Goal: Task Accomplishment & Management: Manage account settings

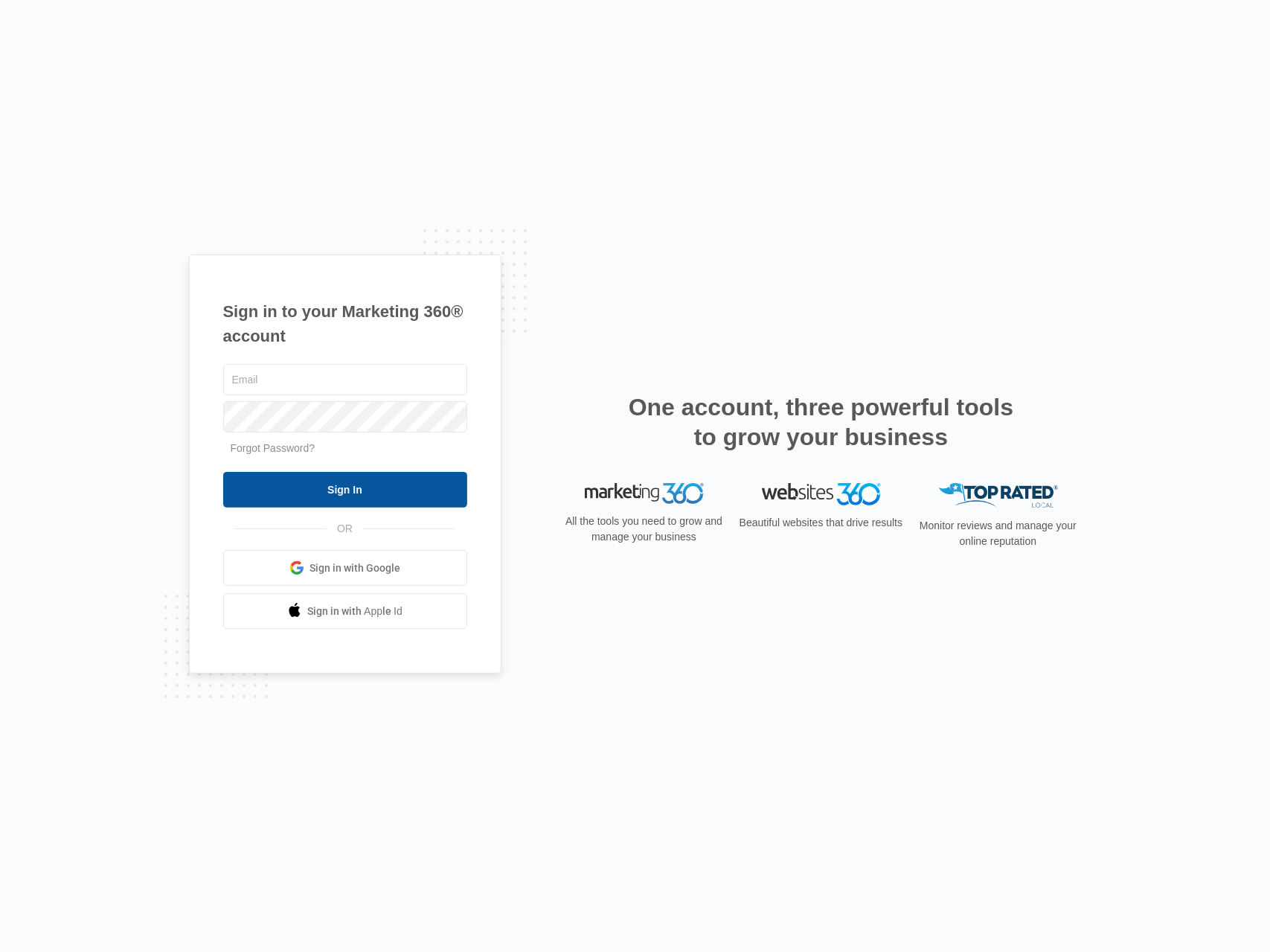
type input "[PERSON_NAME][EMAIL_ADDRESS][PERSON_NAME][DOMAIN_NAME]"
click at [312, 491] on input "Sign In" at bounding box center [346, 490] width 244 height 36
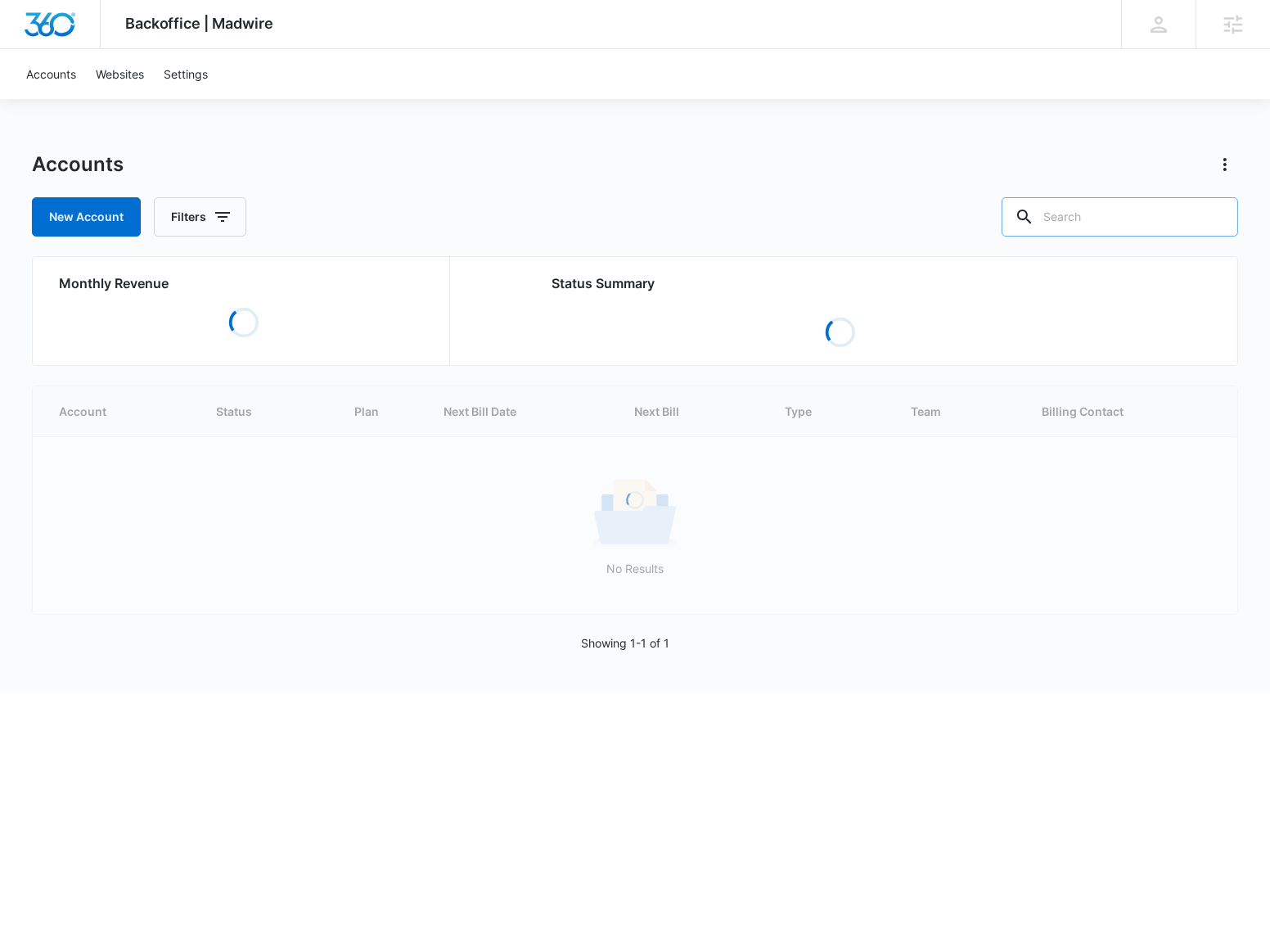
click at [1090, 225] on input "text" at bounding box center [1120, 216] width 236 height 39
paste input "M330744"
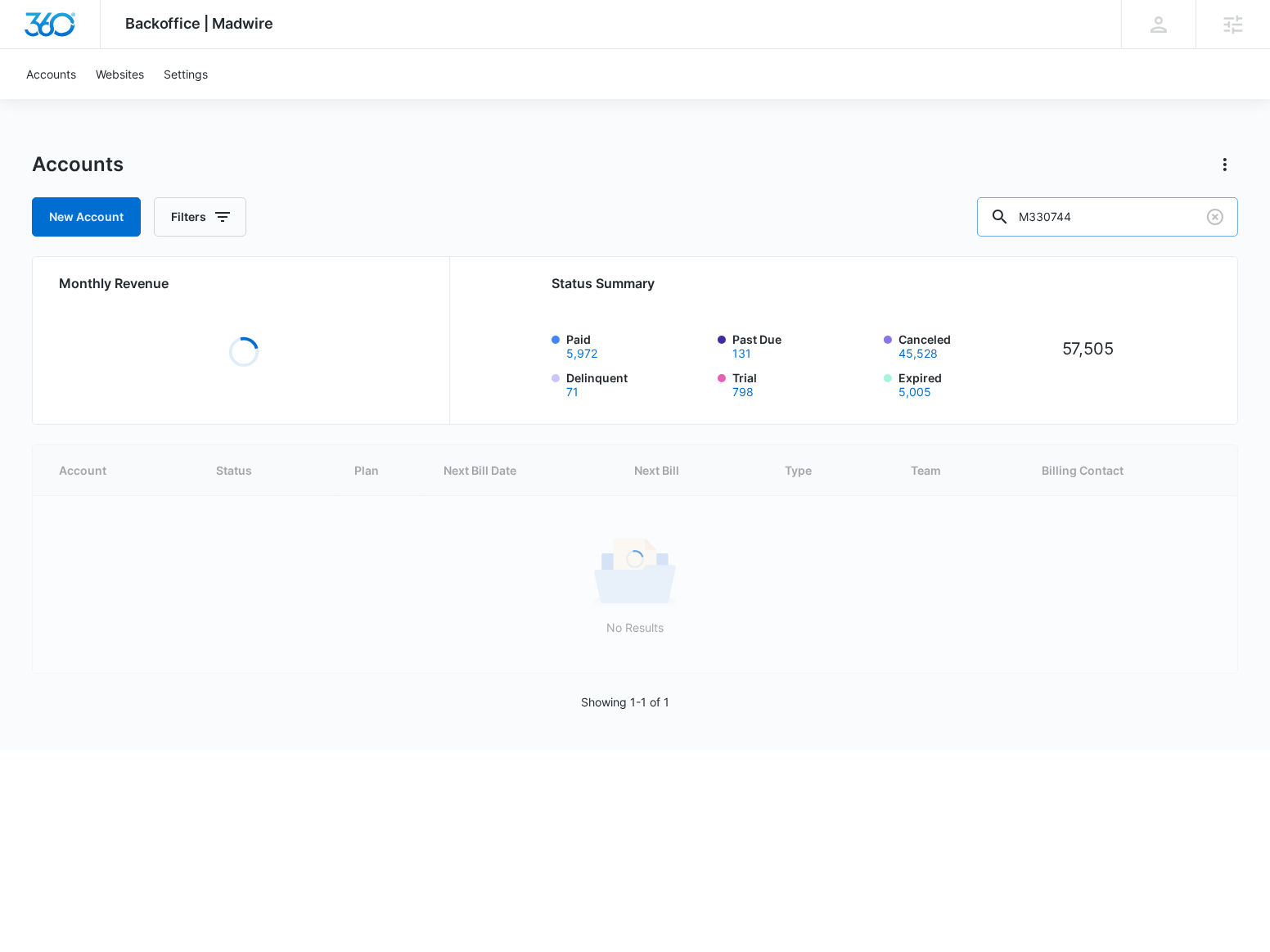
type input "M330744"
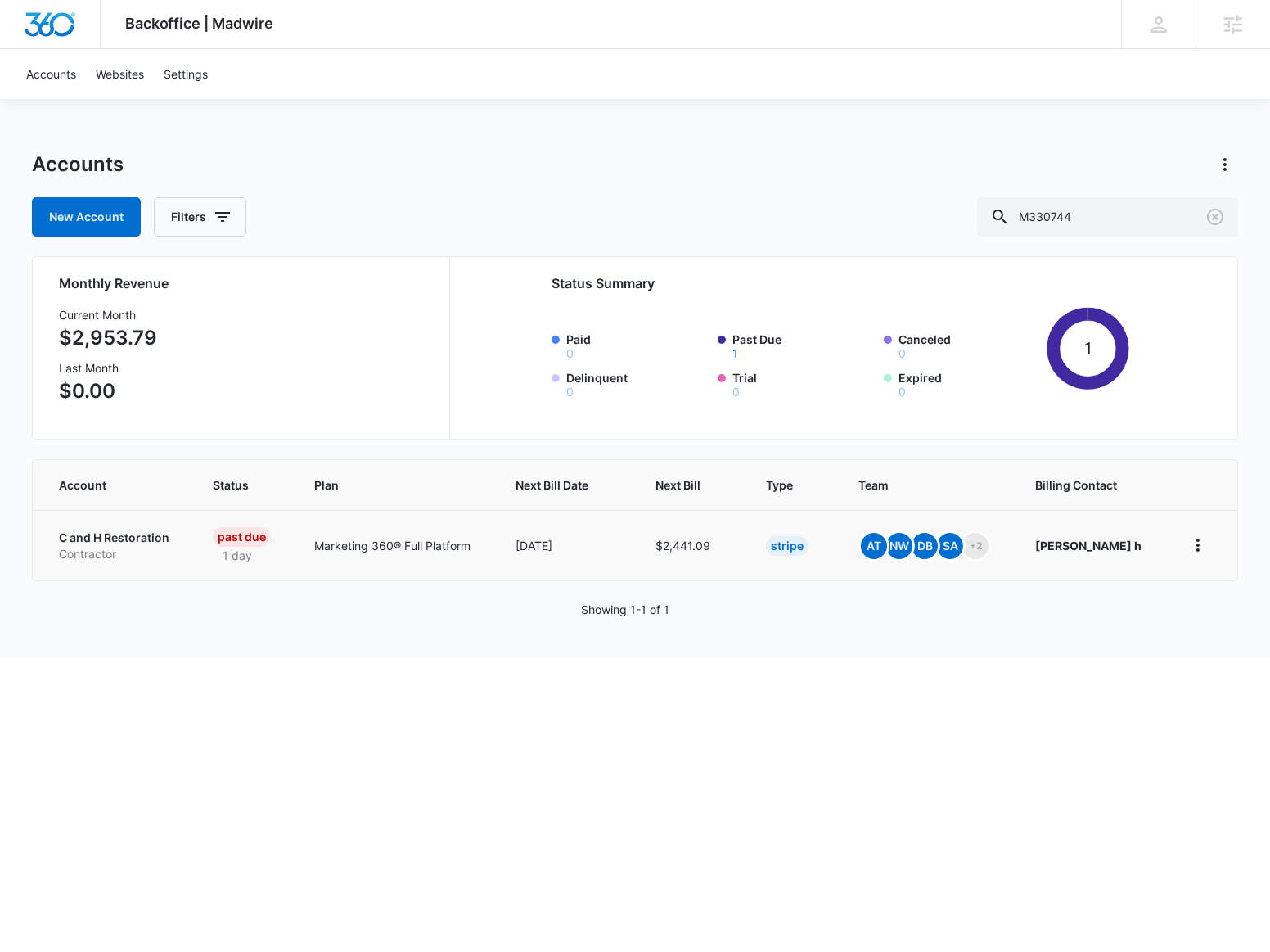
click at [125, 550] on p "Contractor" at bounding box center [115, 554] width 114 height 16
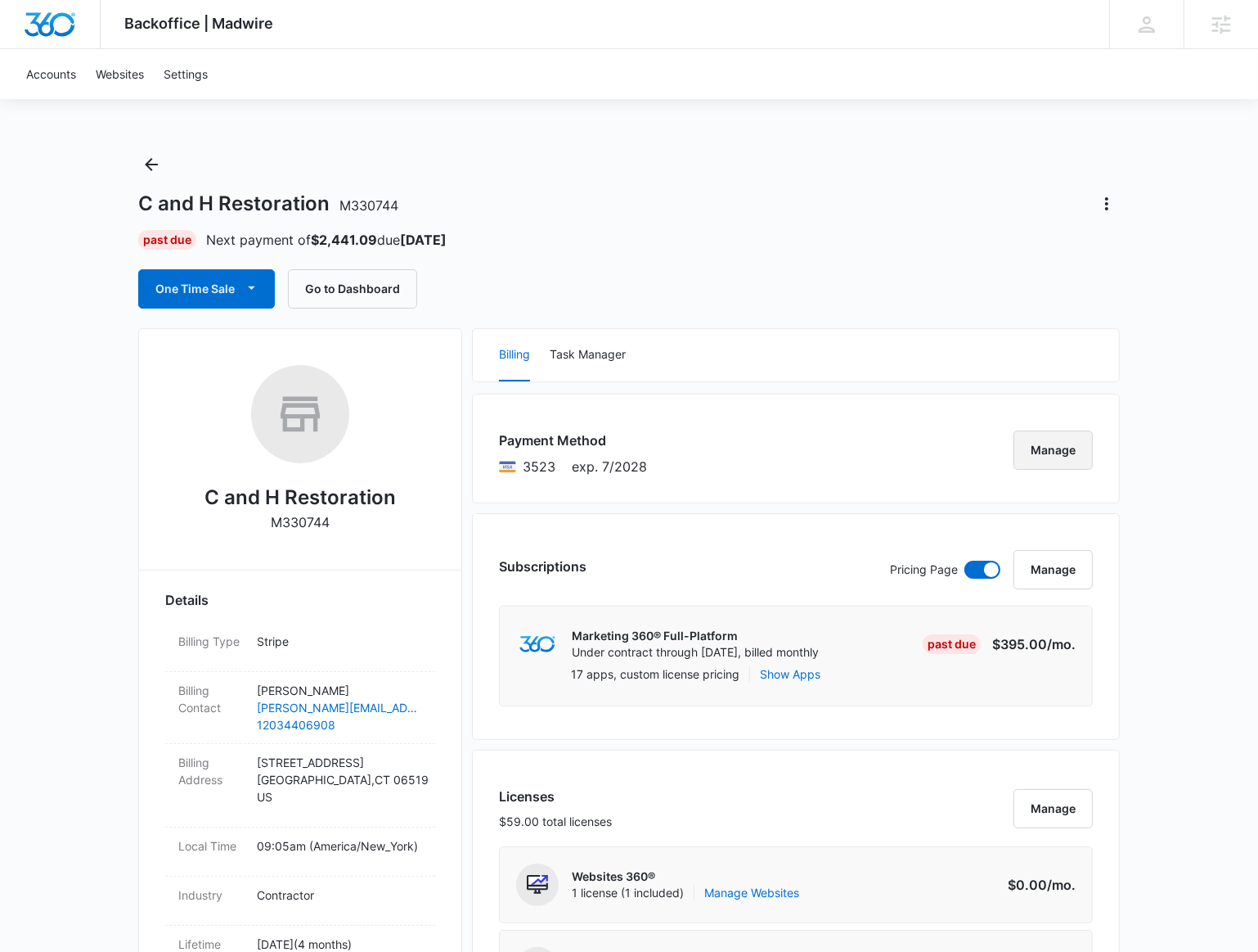
click at [1045, 452] on button "Manage" at bounding box center [1053, 449] width 80 height 39
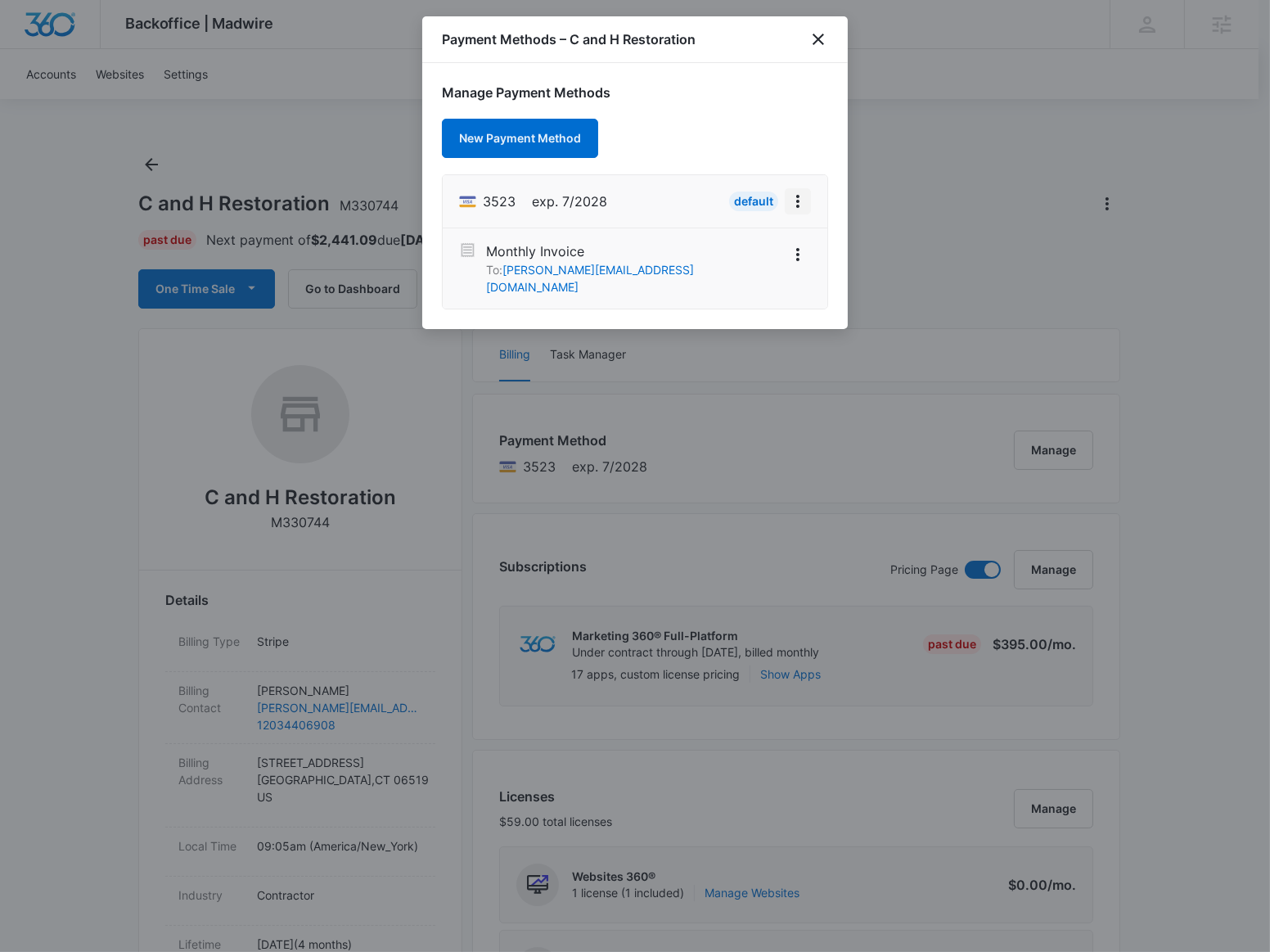
click at [803, 197] on icon "View More" at bounding box center [798, 202] width 19 height 19
click at [770, 271] on div "Retry Charge" at bounding box center [735, 271] width 71 height 12
click at [803, 209] on icon "View More" at bounding box center [798, 202] width 19 height 19
click at [796, 266] on button "Retry Charge" at bounding box center [746, 271] width 131 height 25
drag, startPoint x: 902, startPoint y: 52, endPoint x: 864, endPoint y: 39, distance: 40.2
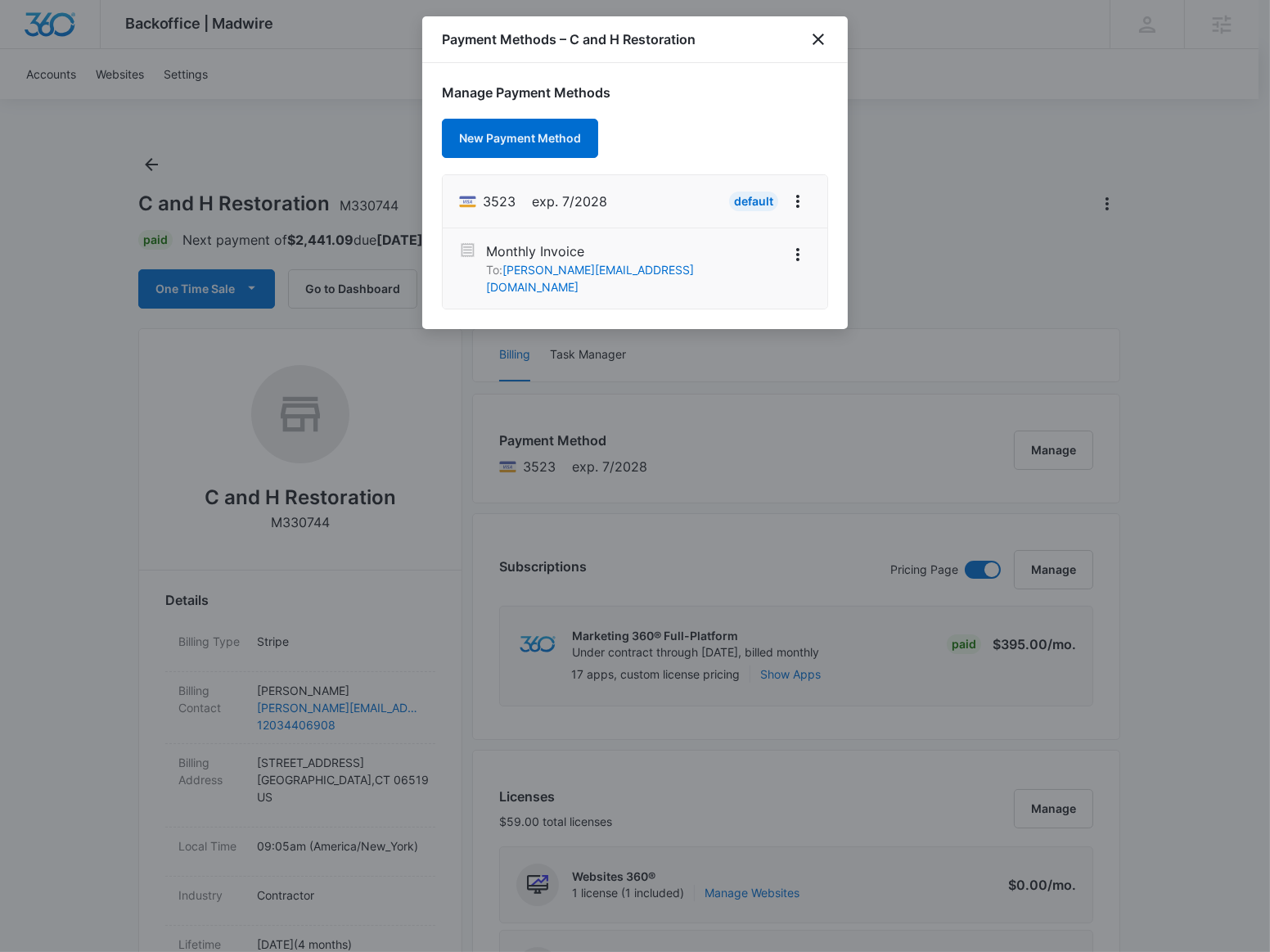
click at [898, 52] on div at bounding box center [635, 476] width 1270 height 952
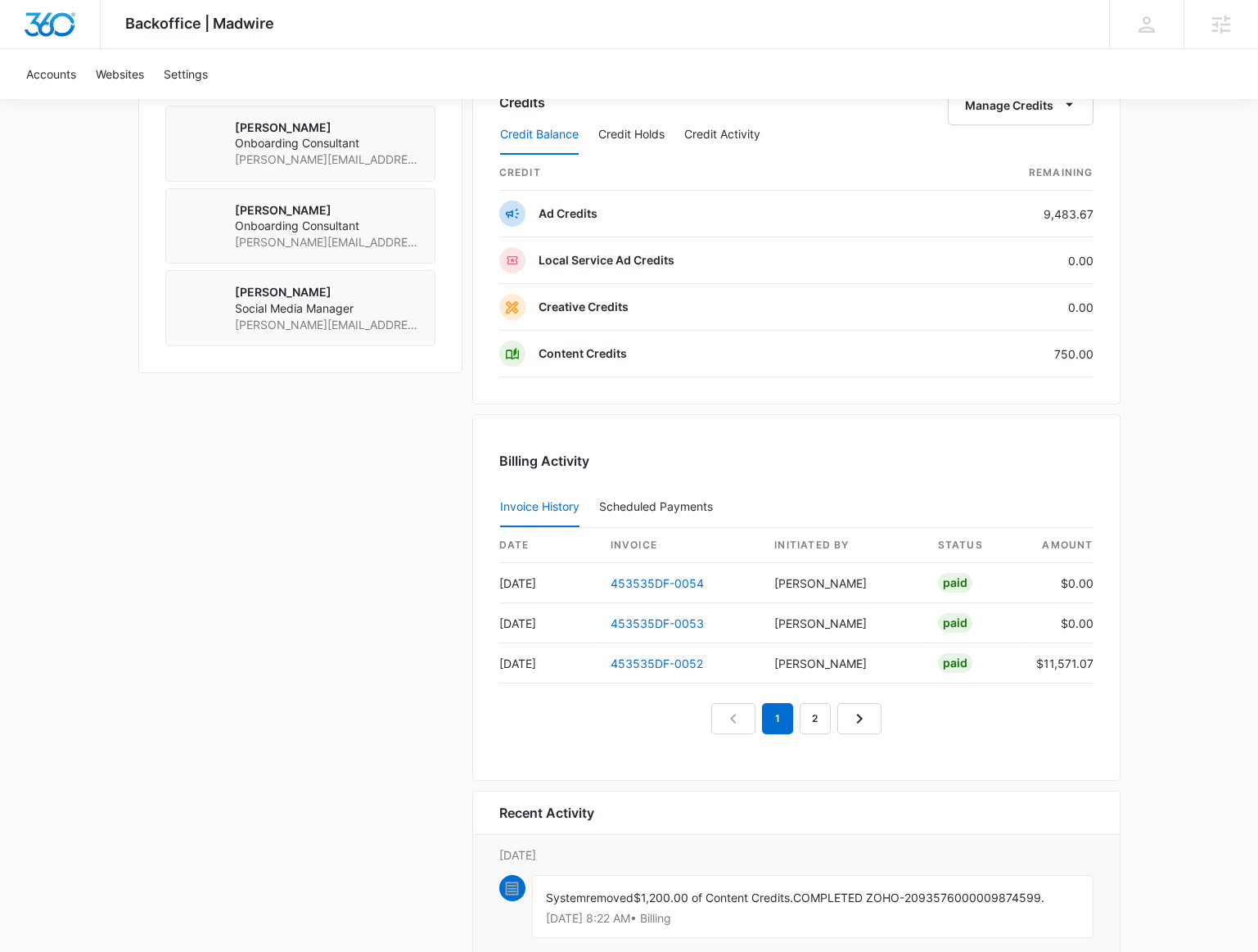
scroll to position [1436, 0]
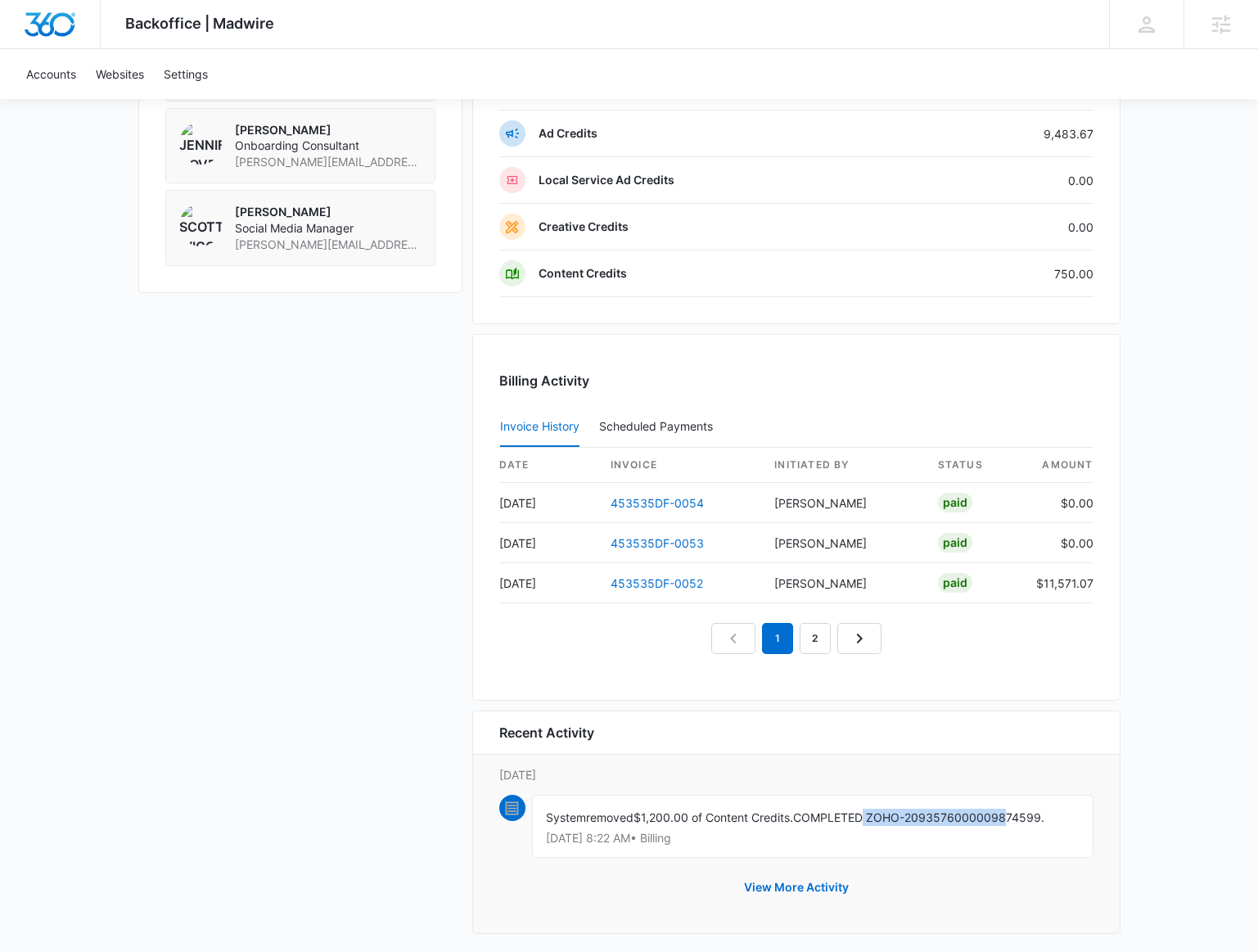
drag, startPoint x: 872, startPoint y: 802, endPoint x: 1034, endPoint y: 821, distance: 163.1
click at [1012, 810] on span "COMPLETED ZOHO-2093576000009874599." at bounding box center [918, 817] width 251 height 13
click at [1008, 838] on div "System removed $1,200.00 of Content Credits. COMPLETED ZOHO-2093576000009874599…" at bounding box center [812, 826] width 561 height 63
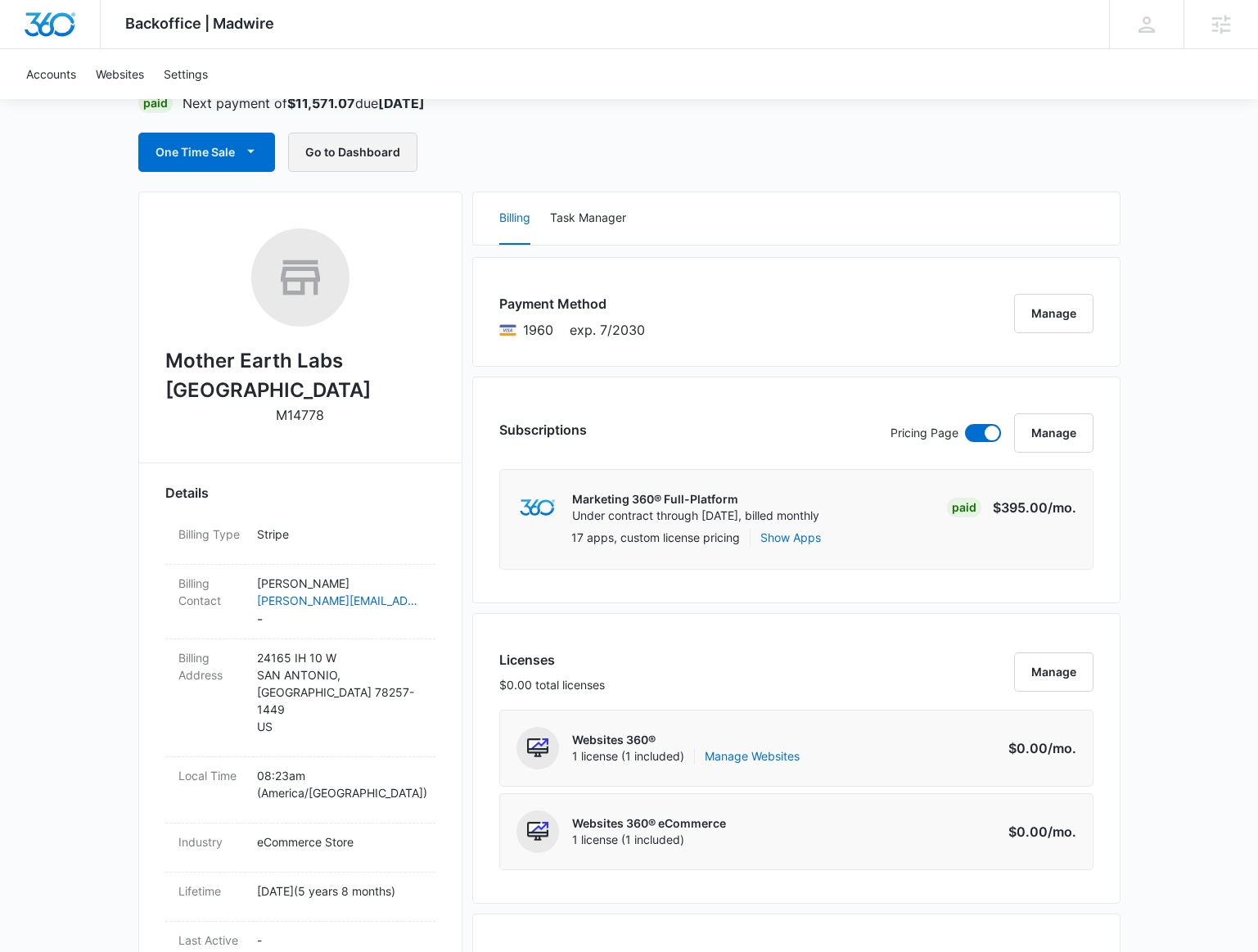
scroll to position [22, 0]
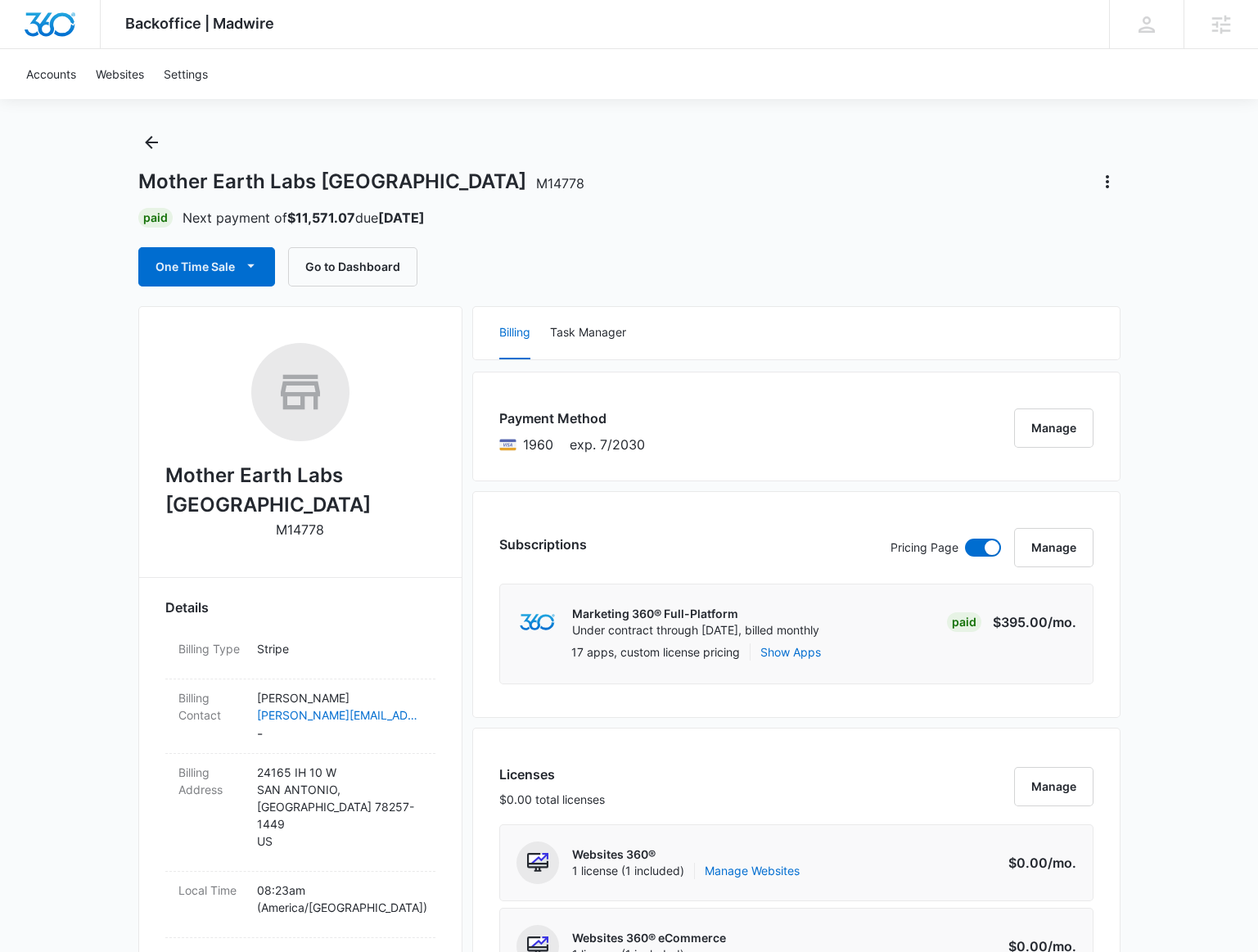
click at [316, 519] on p "M14778" at bounding box center [299, 529] width 48 height 19
copy p "M14778"
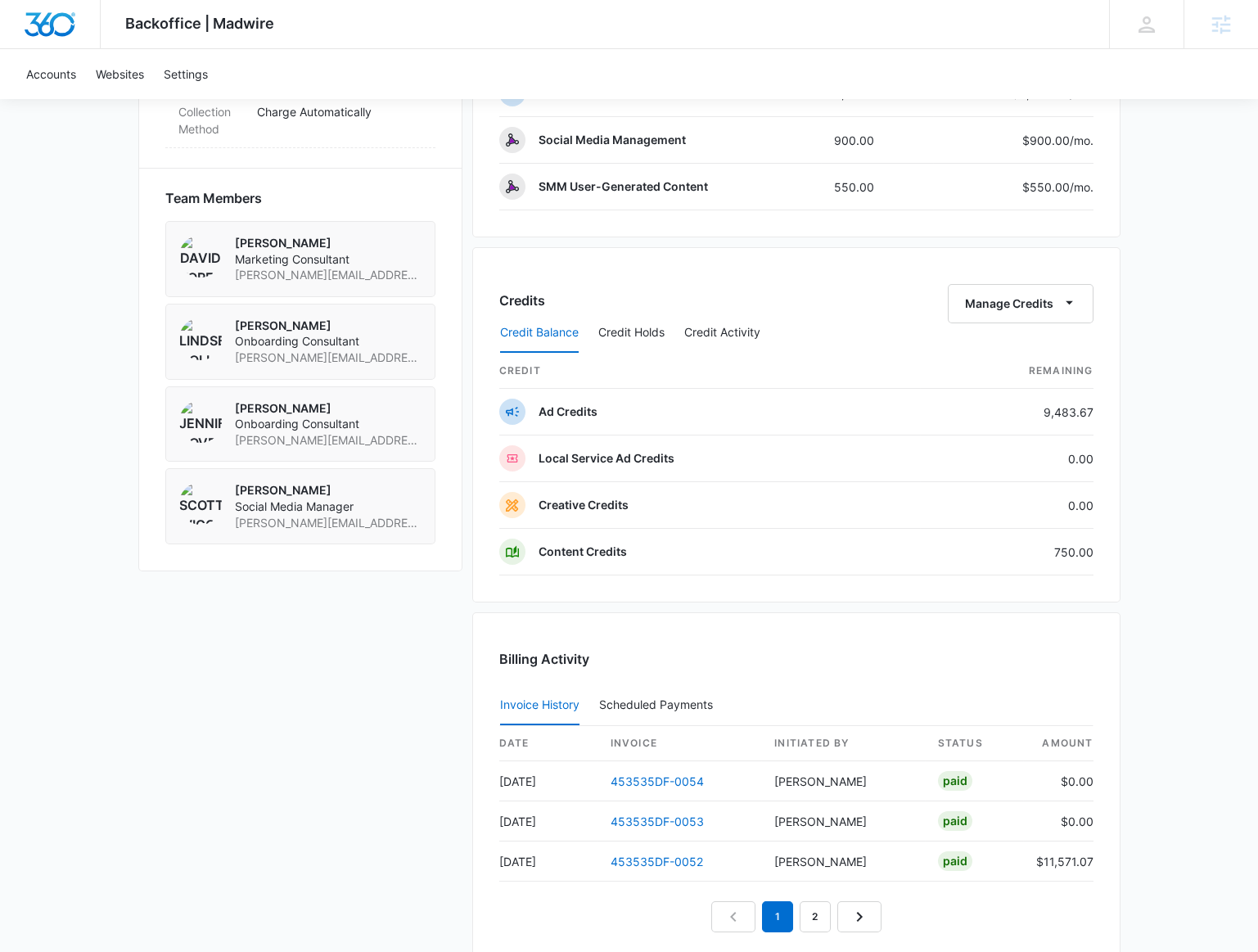
scroll to position [1063, 0]
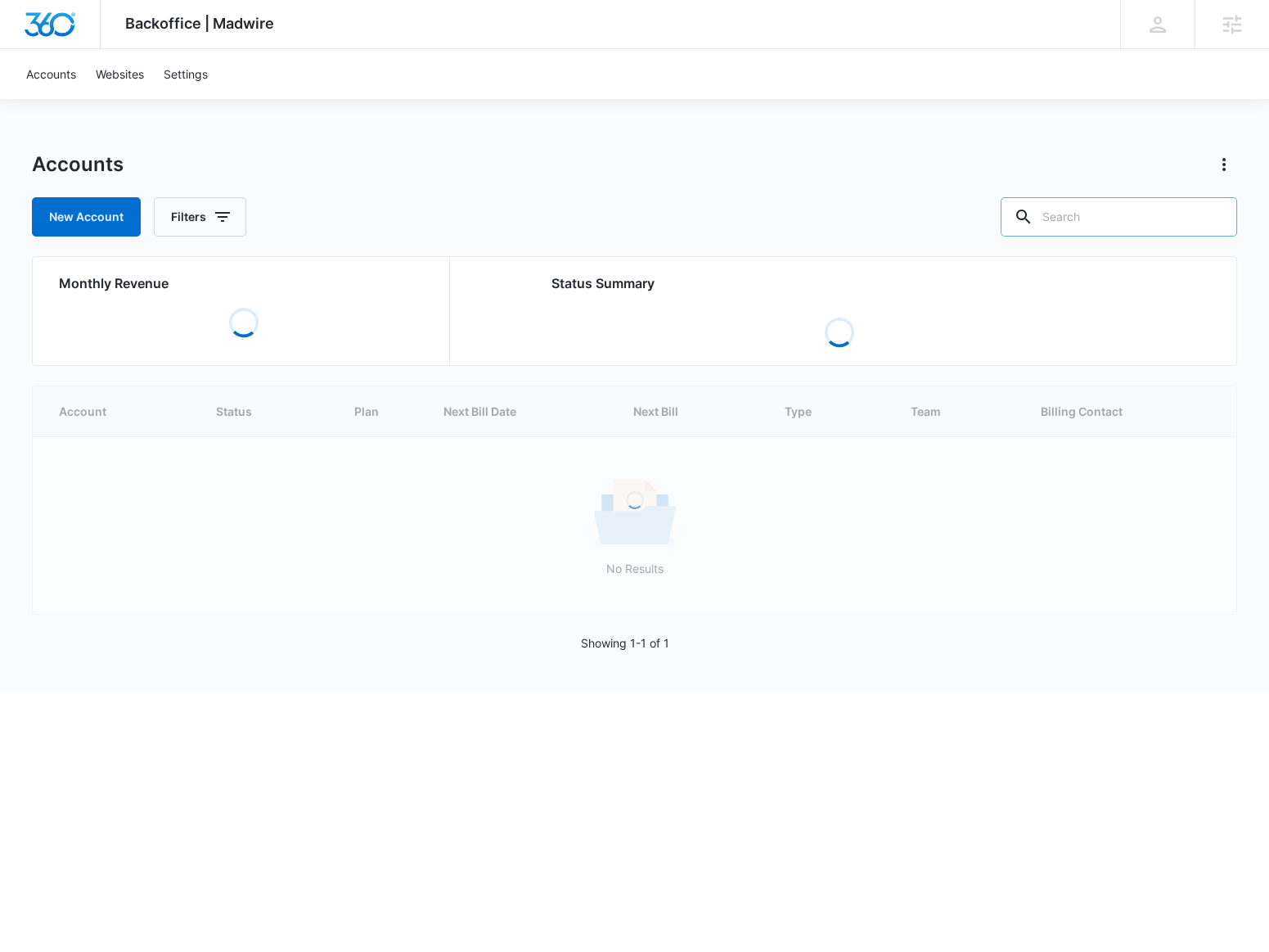
click at [1167, 226] on input "text" at bounding box center [1119, 216] width 236 height 39
paste input "M14206"
type input "M14206"
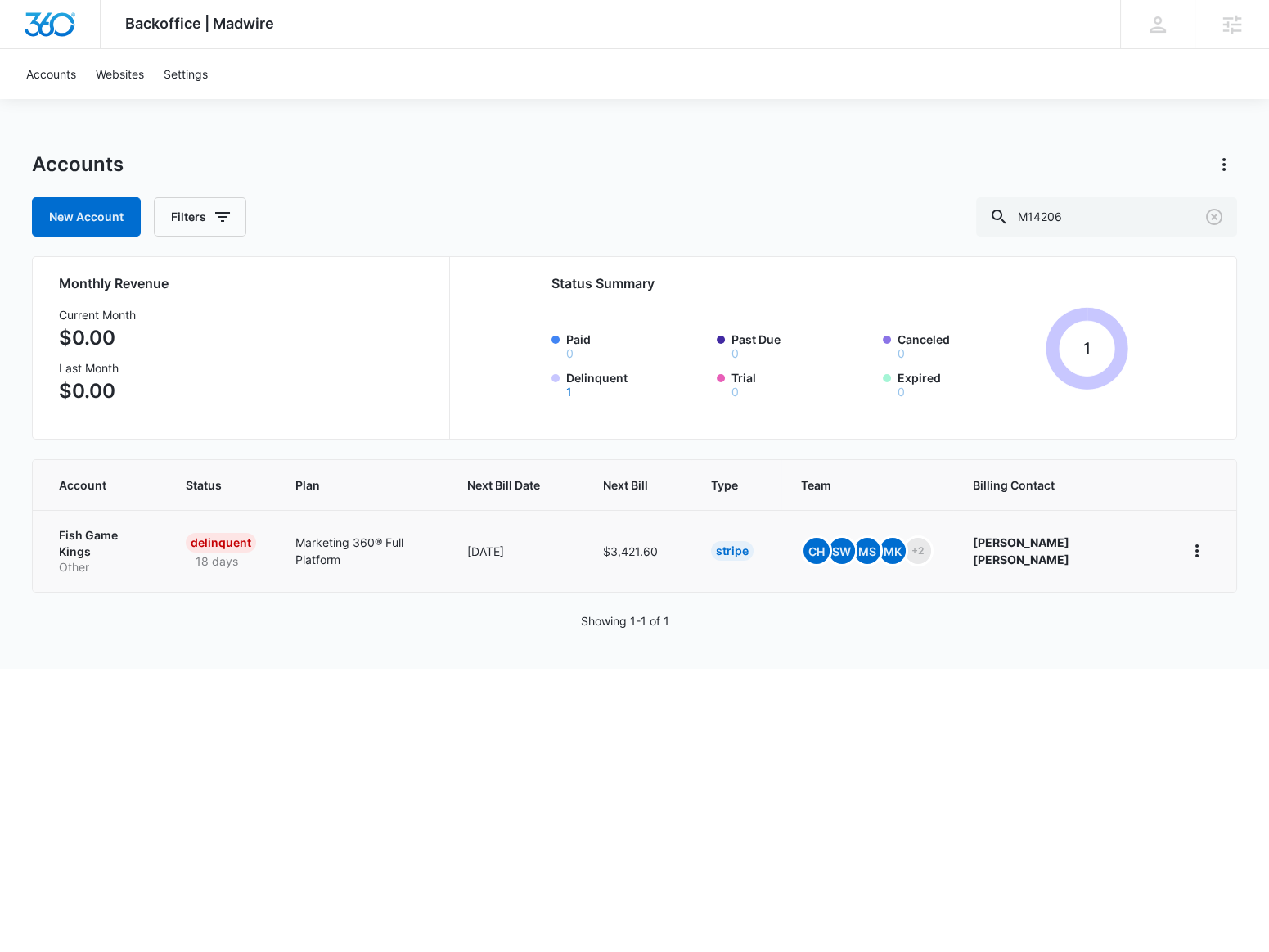
click at [108, 541] on p "Fish Game Kings" at bounding box center [103, 542] width 88 height 32
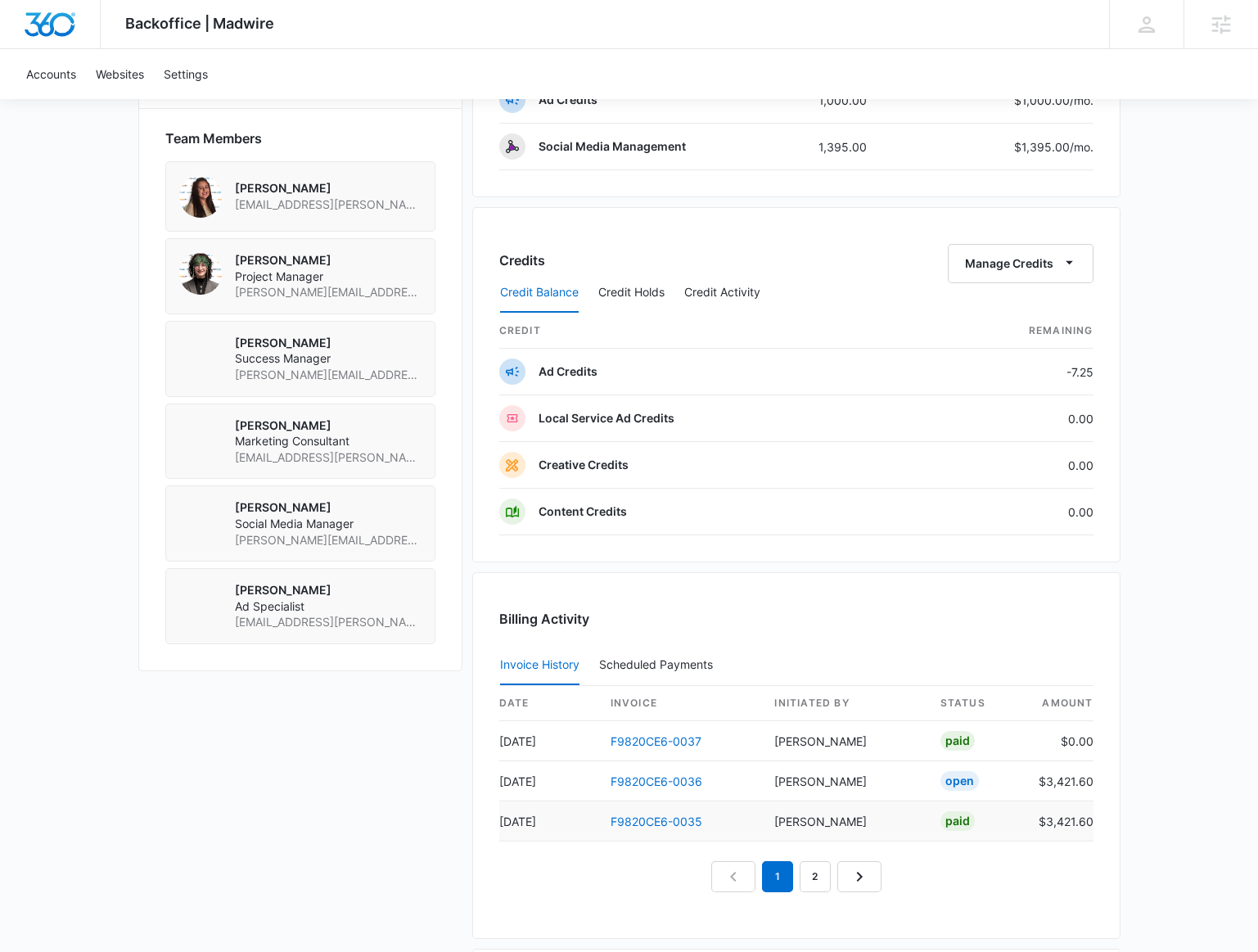
scroll to position [1264, 0]
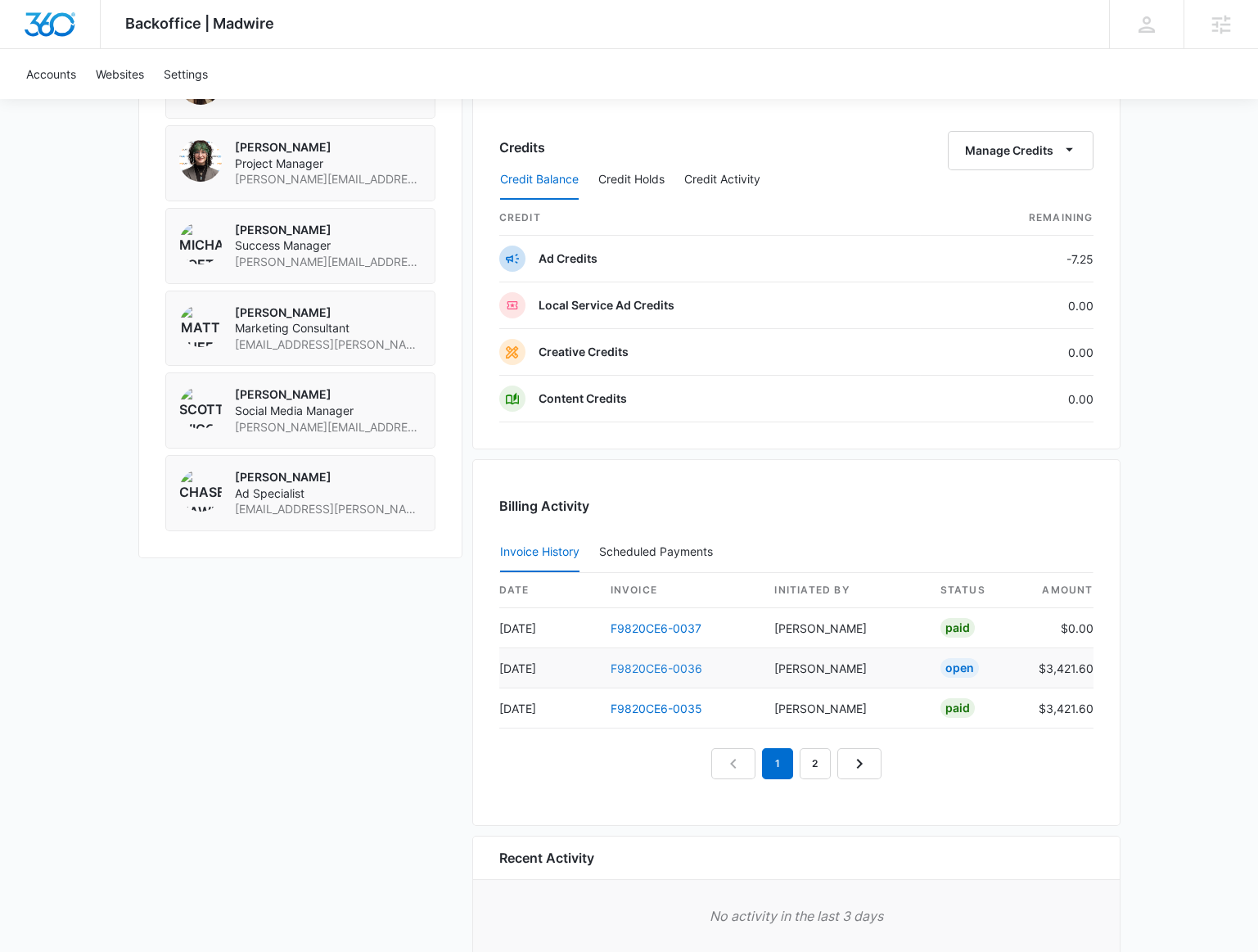
click at [676, 661] on link "F9820CE6-0036" at bounding box center [655, 668] width 91 height 13
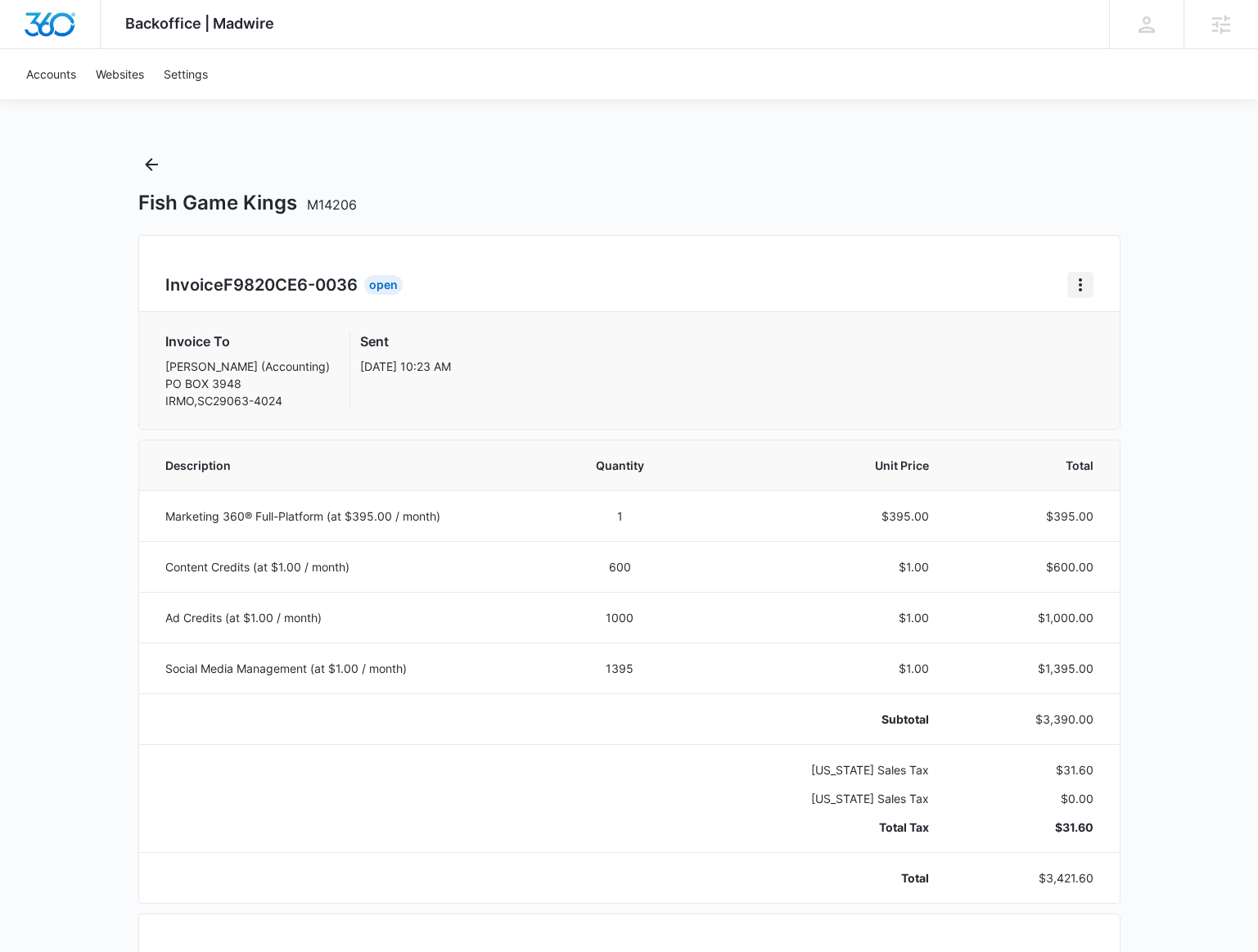
click at [1079, 292] on icon "Home" at bounding box center [1080, 284] width 19 height 19
click at [1083, 354] on button "Retry Payment" at bounding box center [1145, 355] width 154 height 25
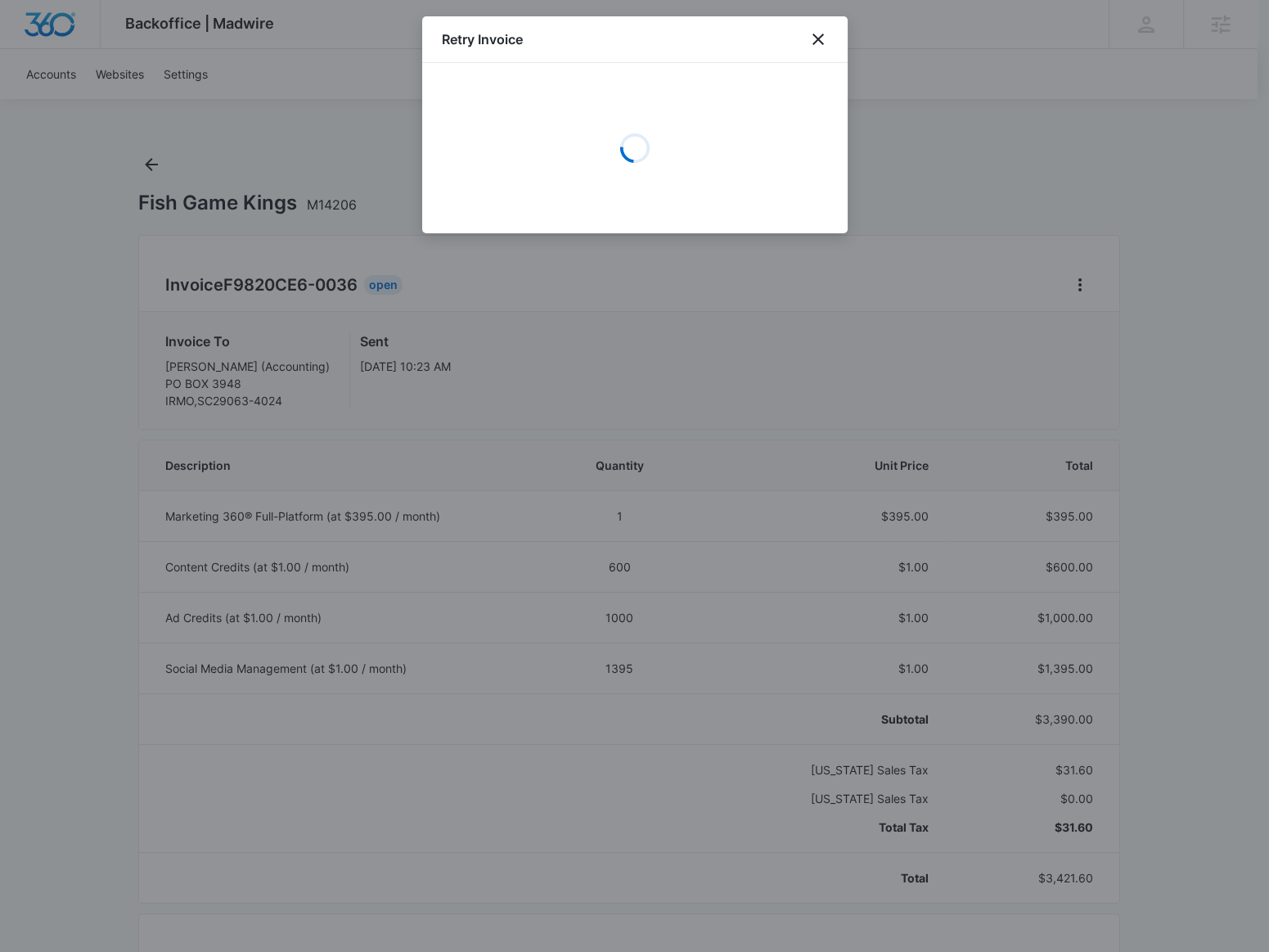
select select "pm_1Nui1zA4n8RTgNjUMAQITmBF"
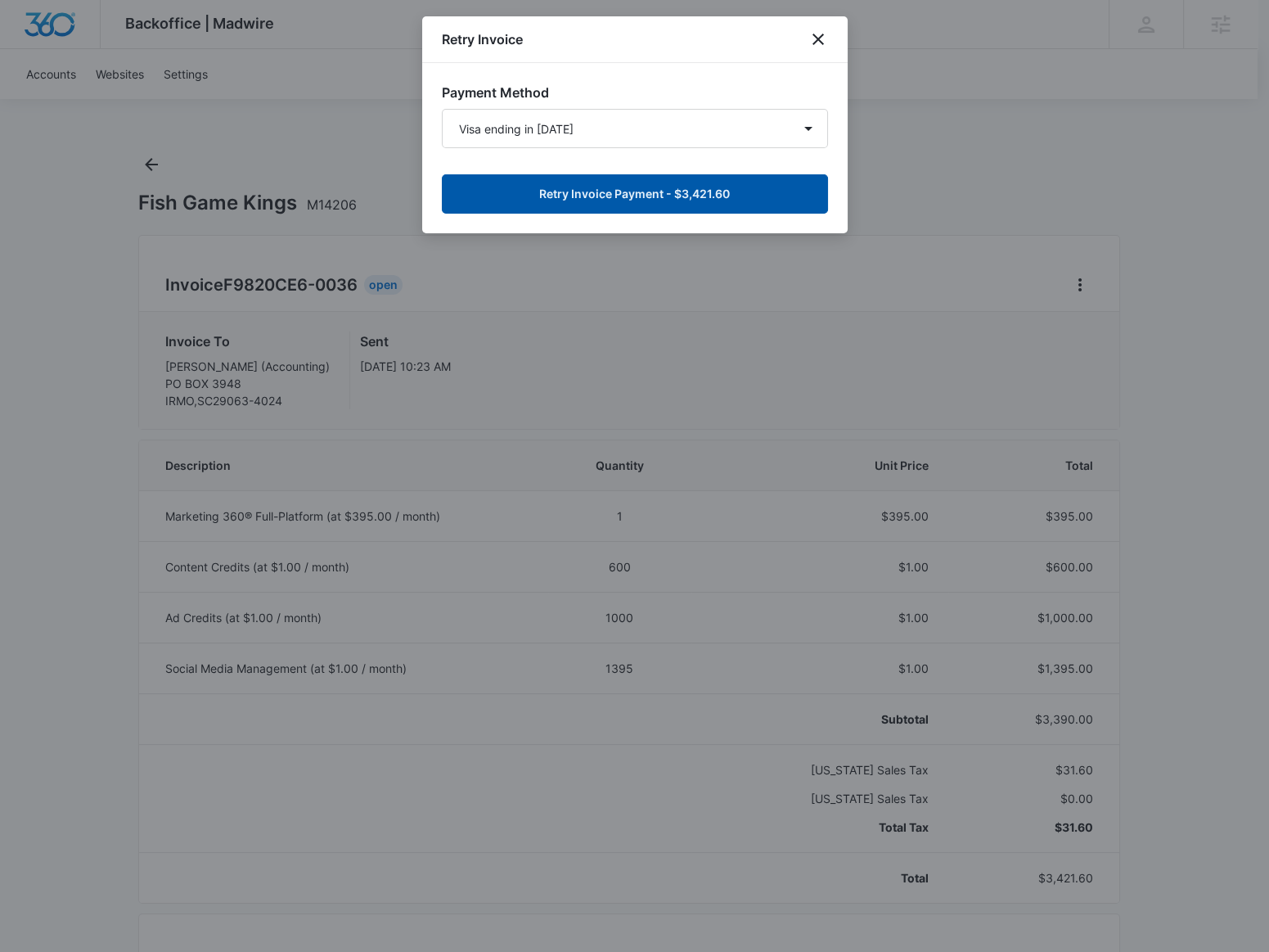
click at [773, 206] on button "Retry Invoice Payment - $3,421.60" at bounding box center [634, 194] width 386 height 39
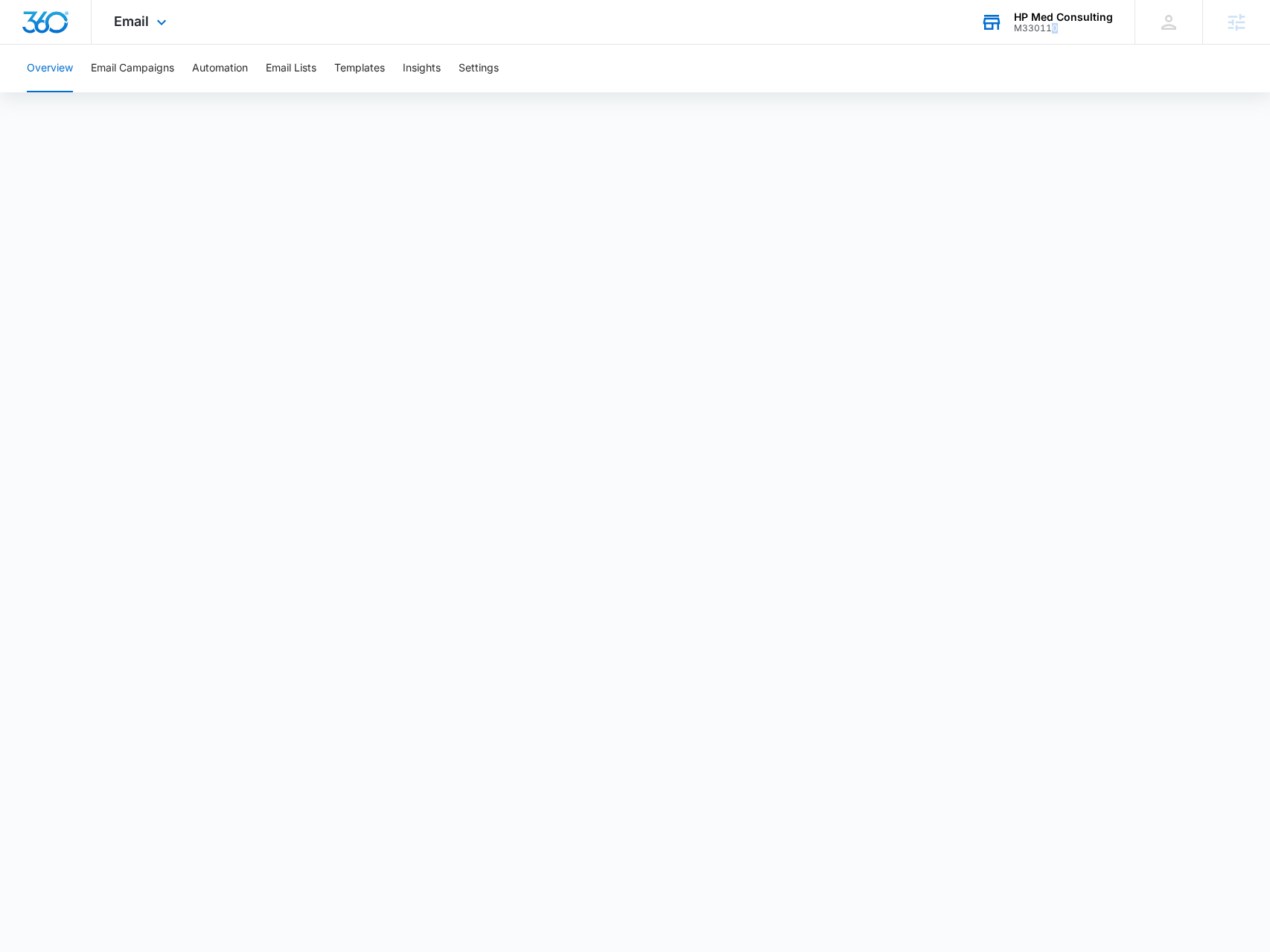
click at [1057, 28] on div "M330110" at bounding box center [1062, 28] width 99 height 10
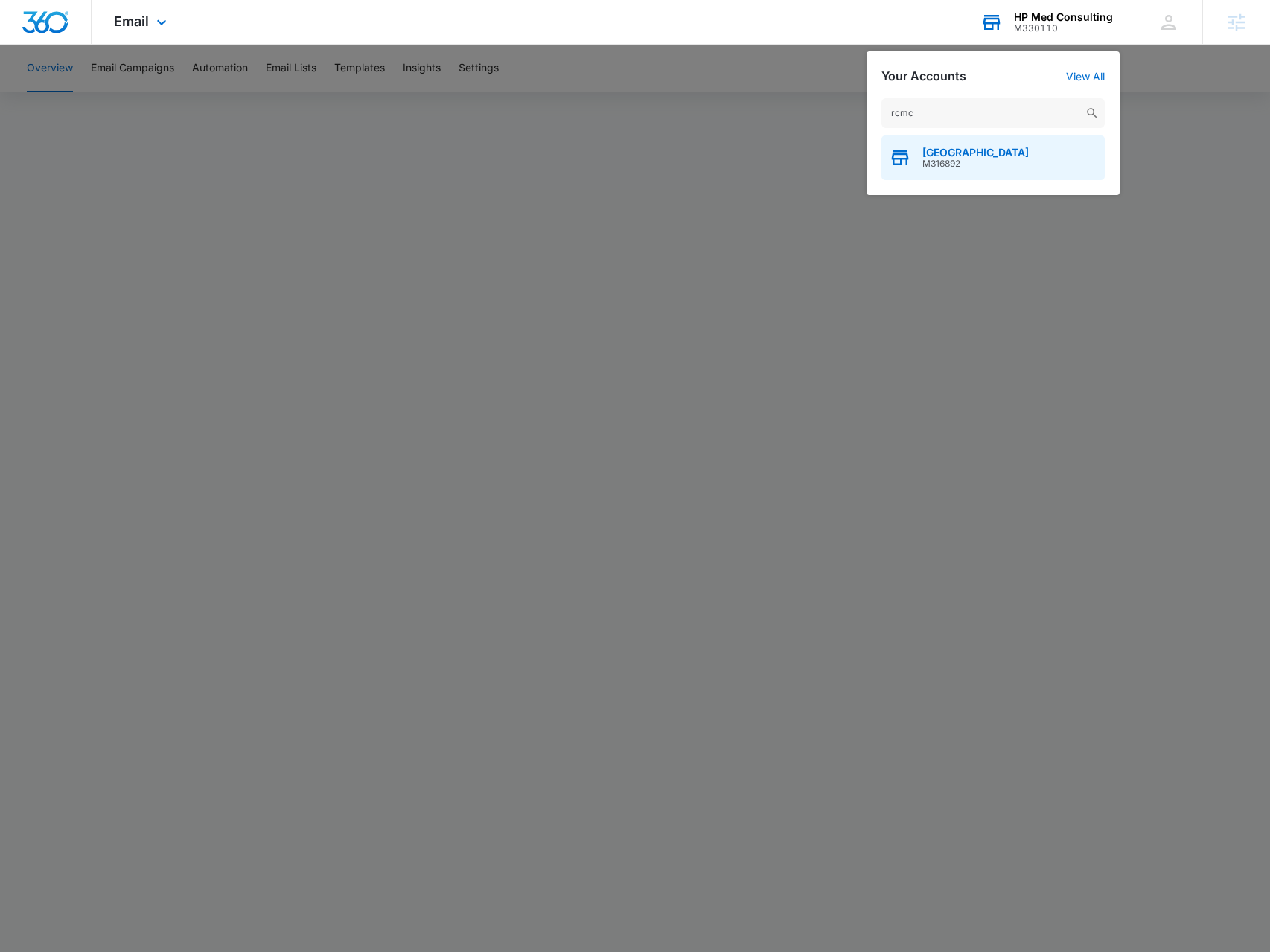
type input "rcmc"
click at [916, 157] on div "RCMC Medical Center M316892" at bounding box center [993, 157] width 223 height 45
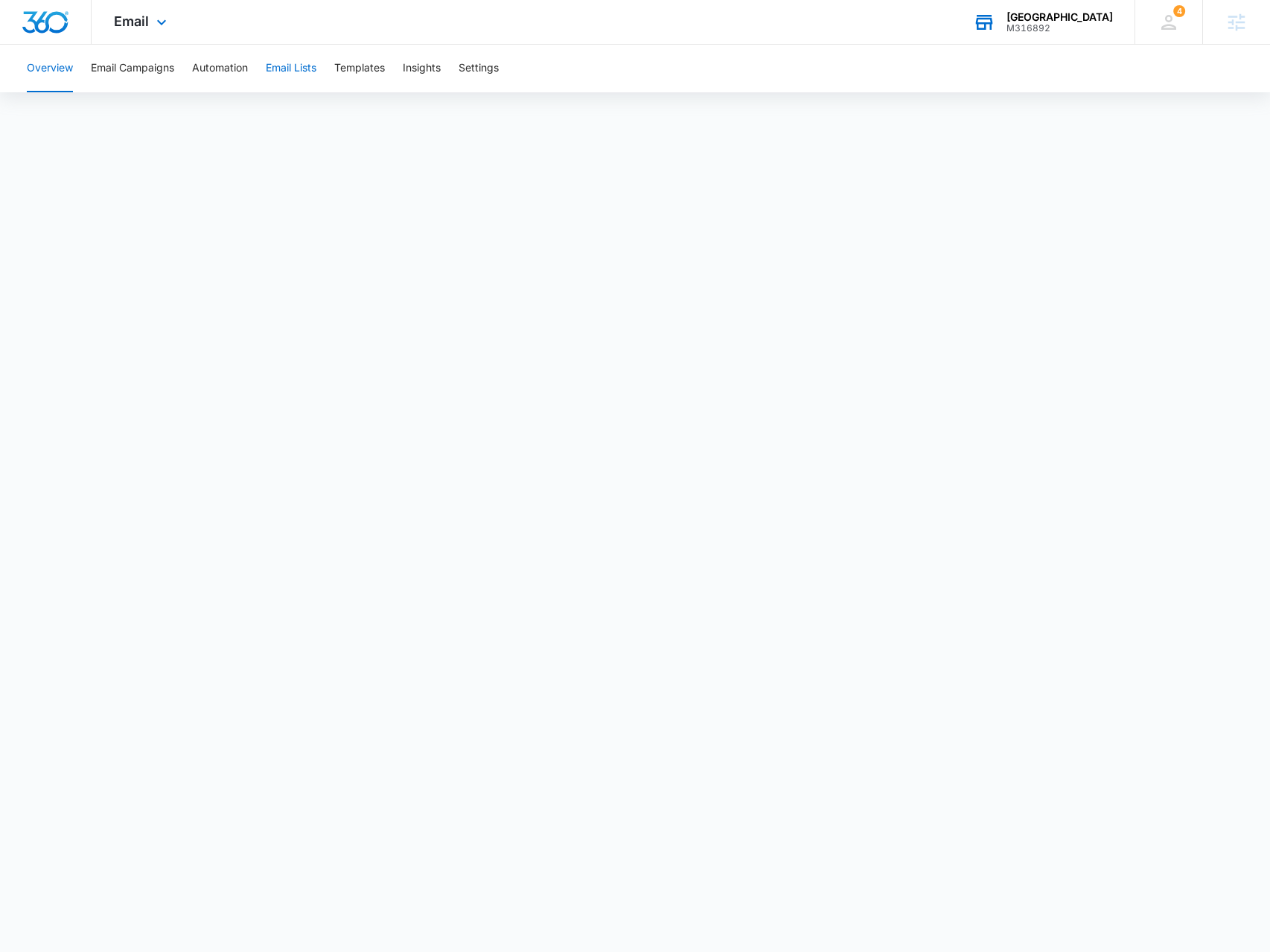
click at [310, 76] on button "Email Lists" at bounding box center [291, 68] width 51 height 48
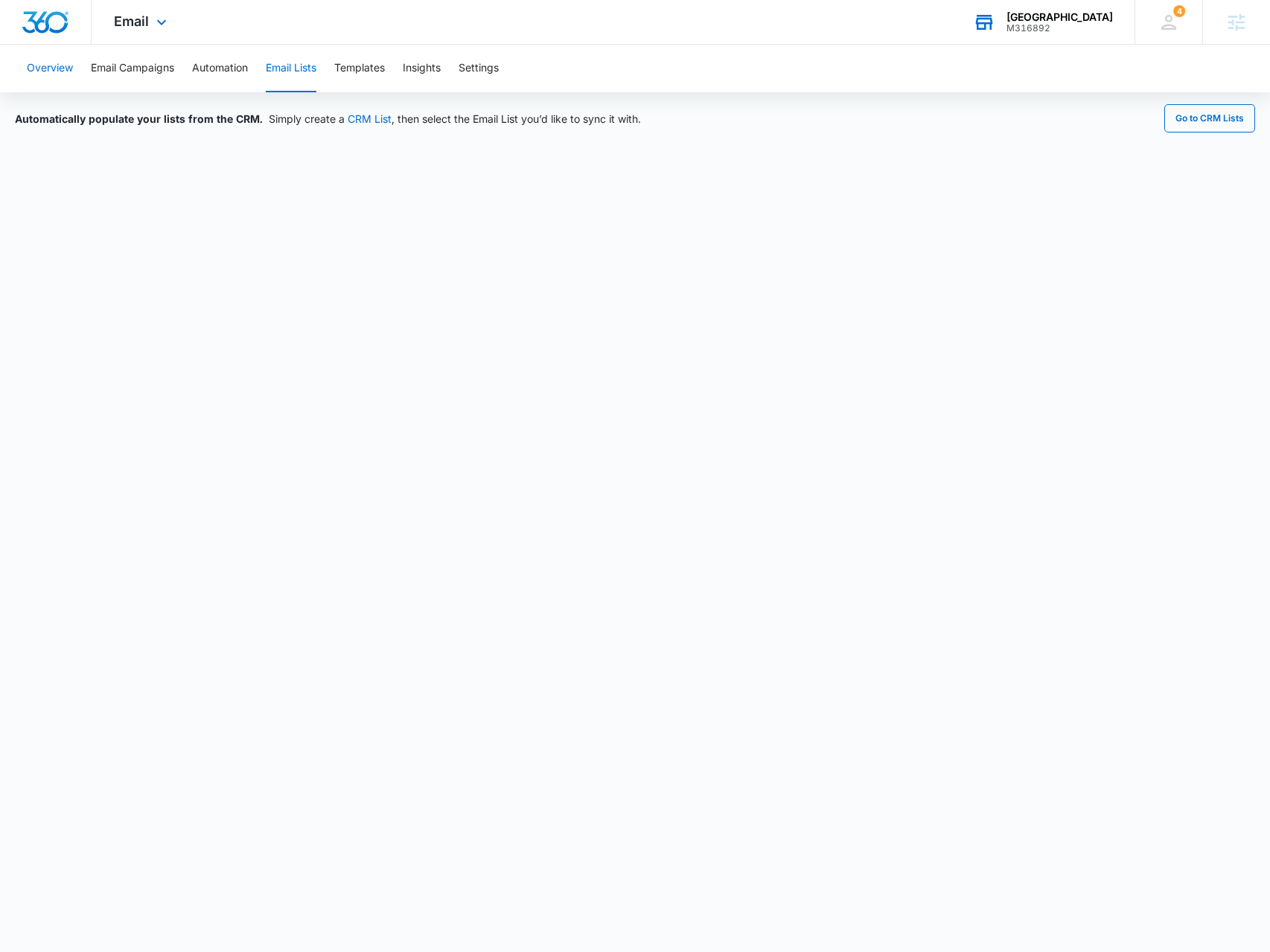
click at [65, 73] on button "Overview" at bounding box center [50, 68] width 46 height 48
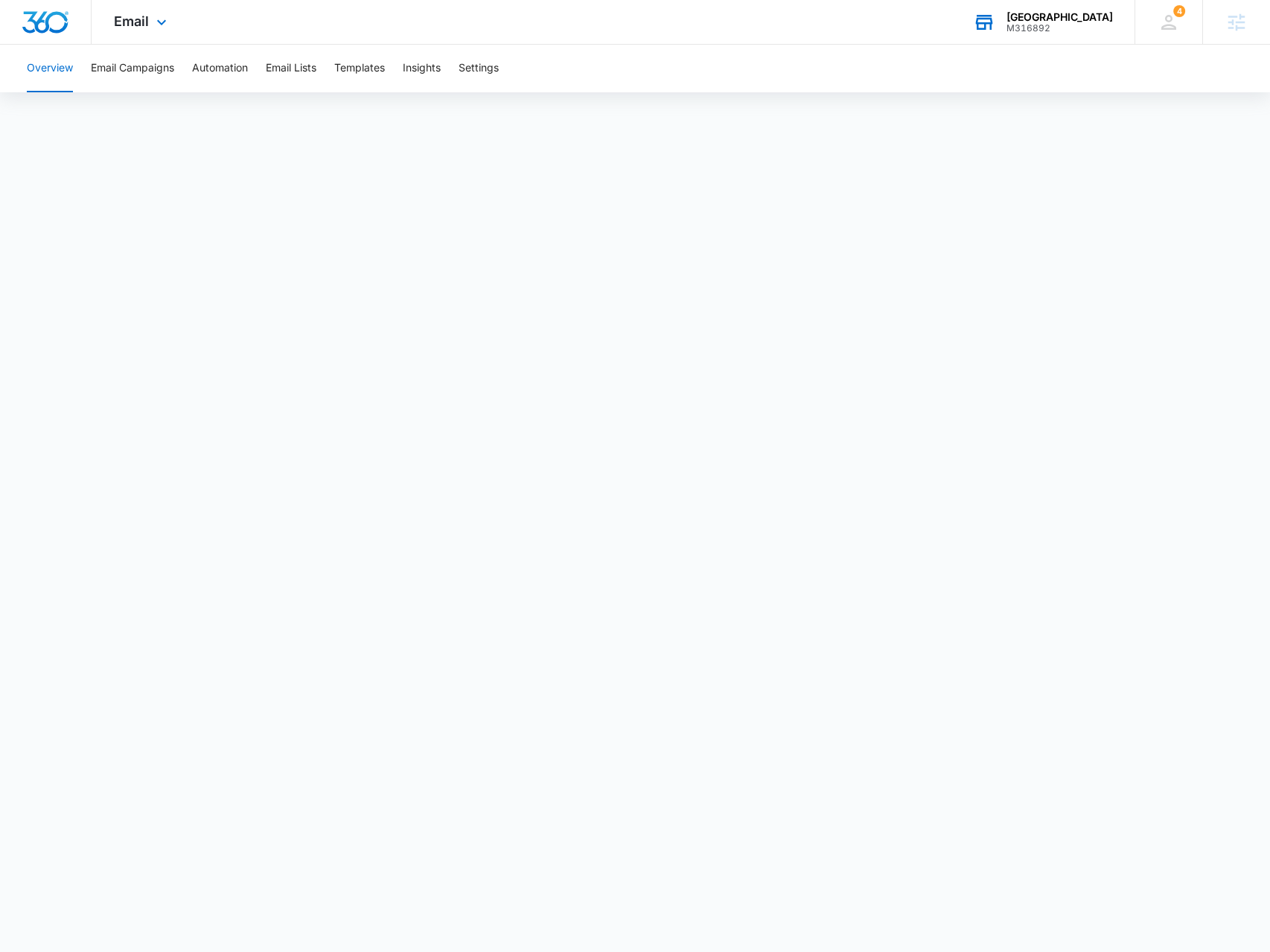
click at [1054, 10] on div "[GEOGRAPHIC_DATA] M316892 Your Accounts View All" at bounding box center [1042, 22] width 184 height 44
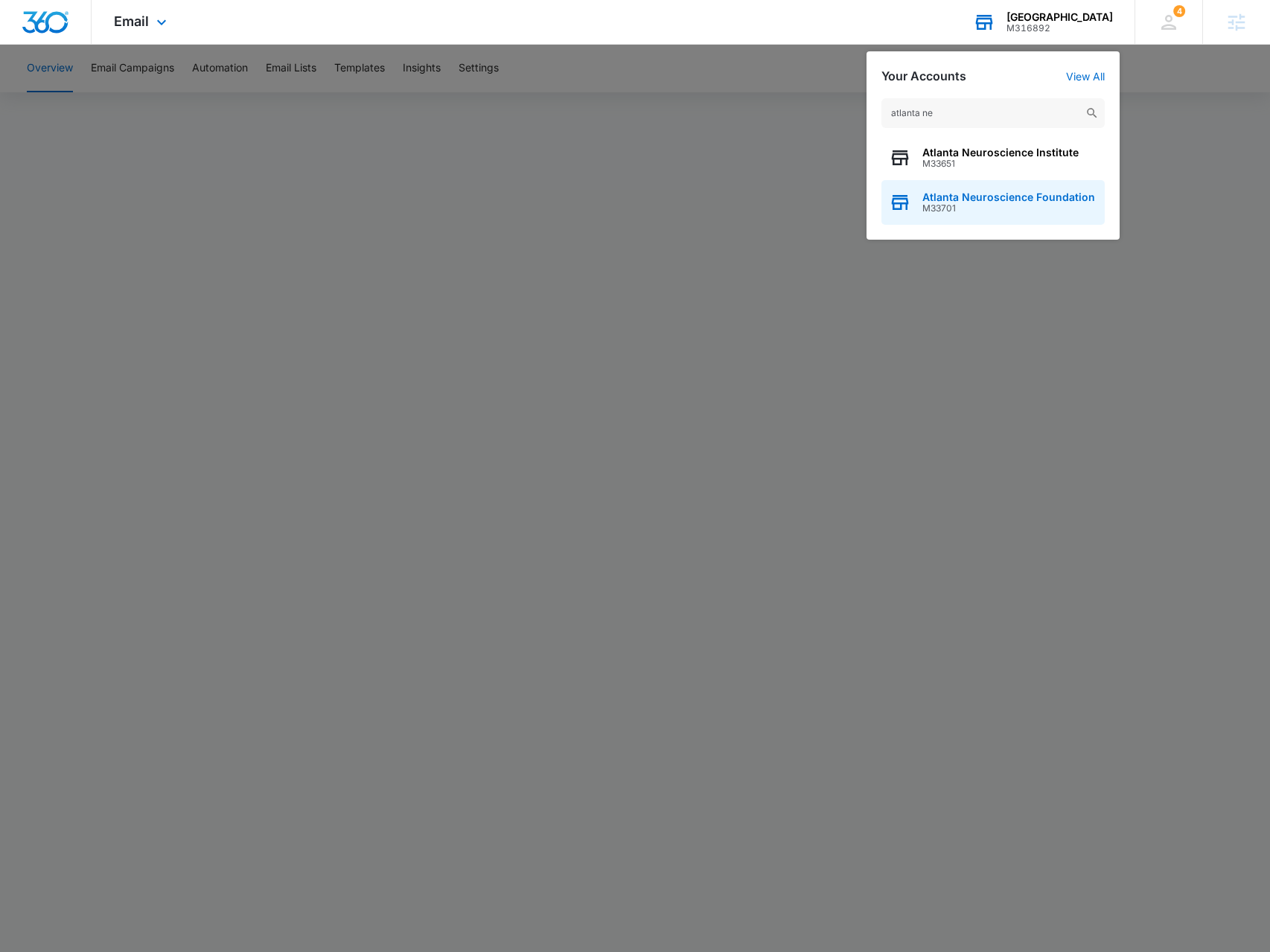
type input "atlanta ne"
click at [952, 200] on span "Atlanta Neuroscience Foundation" at bounding box center [1008, 197] width 173 height 12
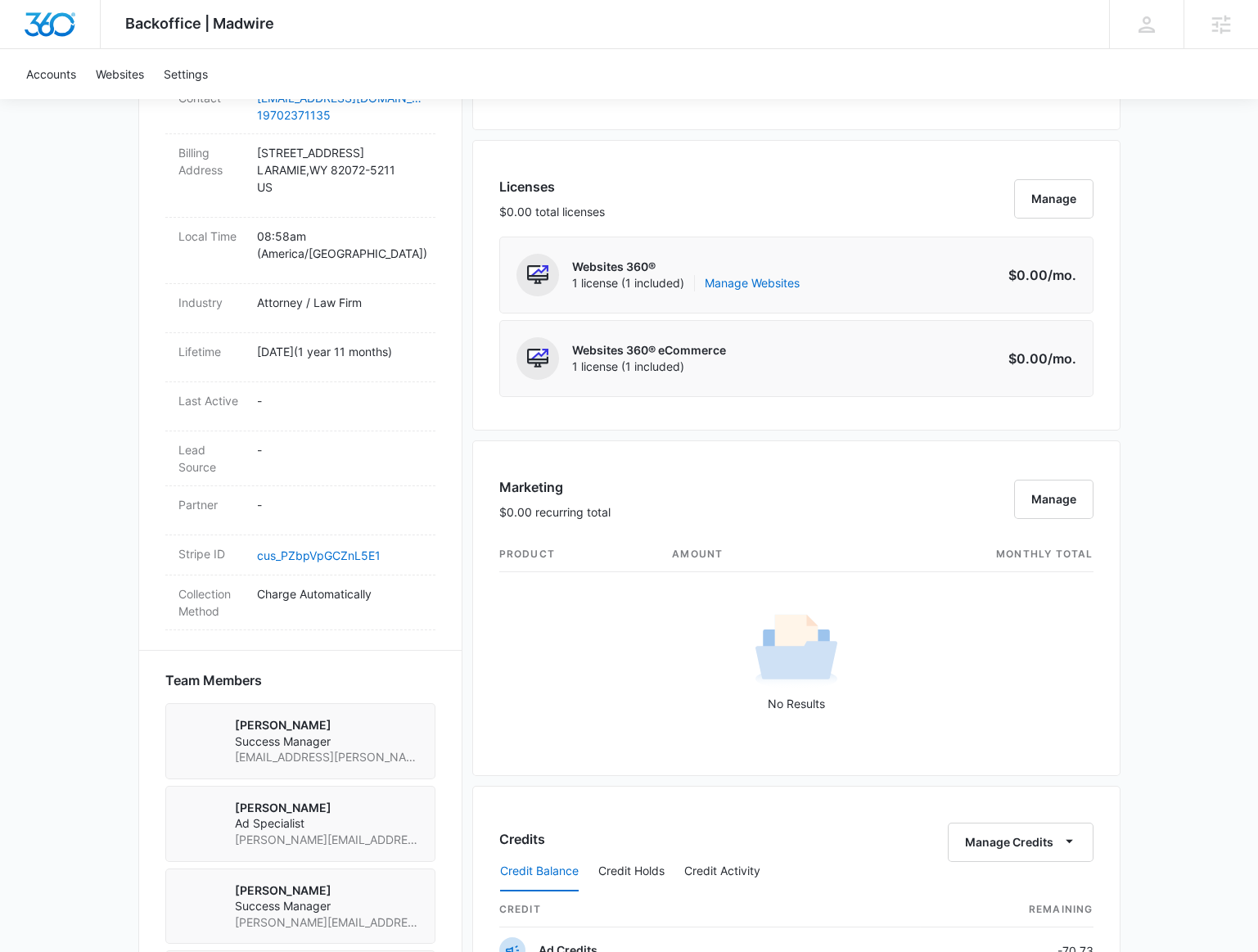
scroll to position [312, 0]
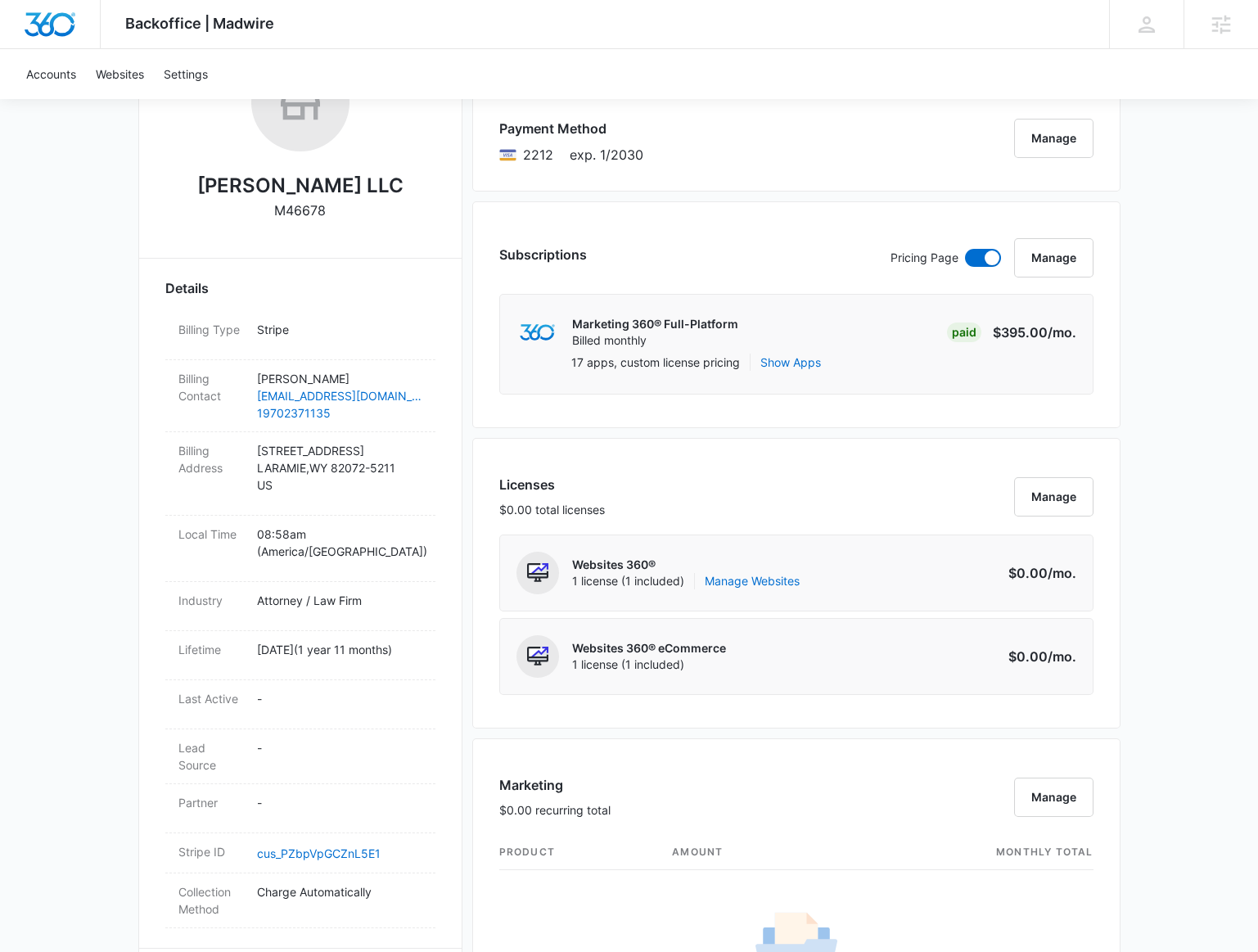
click at [294, 202] on p "M46678" at bounding box center [300, 210] width 52 height 19
click at [296, 202] on p "M46678" at bounding box center [300, 210] width 52 height 19
copy p "M46678"
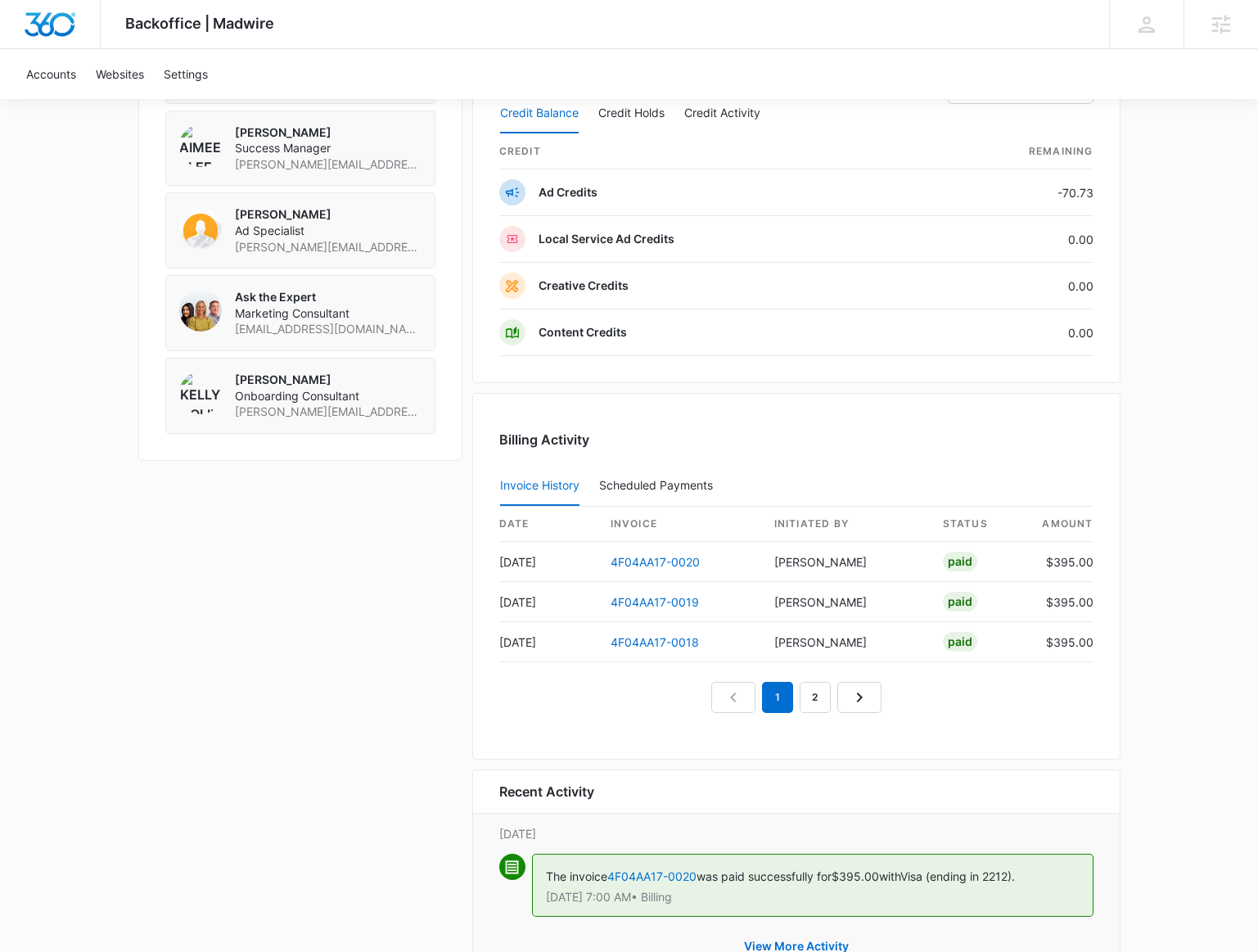
scroll to position [1428, 0]
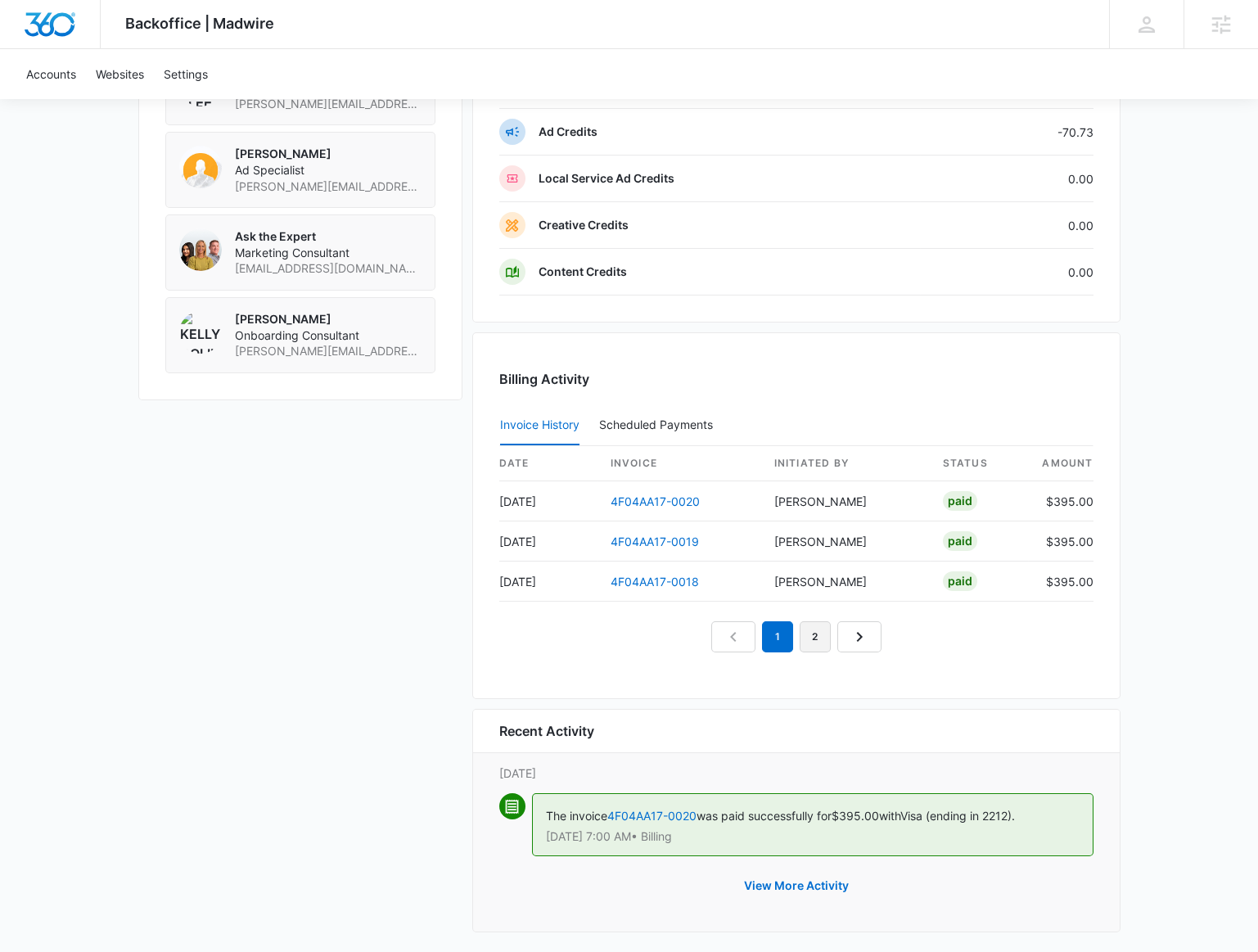
click at [814, 621] on link "2" at bounding box center [815, 636] width 31 height 31
click at [830, 632] on link "3" at bounding box center [834, 636] width 31 height 31
click at [836, 632] on nav "1 2 3 4" at bounding box center [796, 636] width 246 height 31
click at [845, 632] on link "4" at bounding box center [852, 636] width 31 height 31
click at [782, 869] on button "View More Activity" at bounding box center [795, 885] width 137 height 39
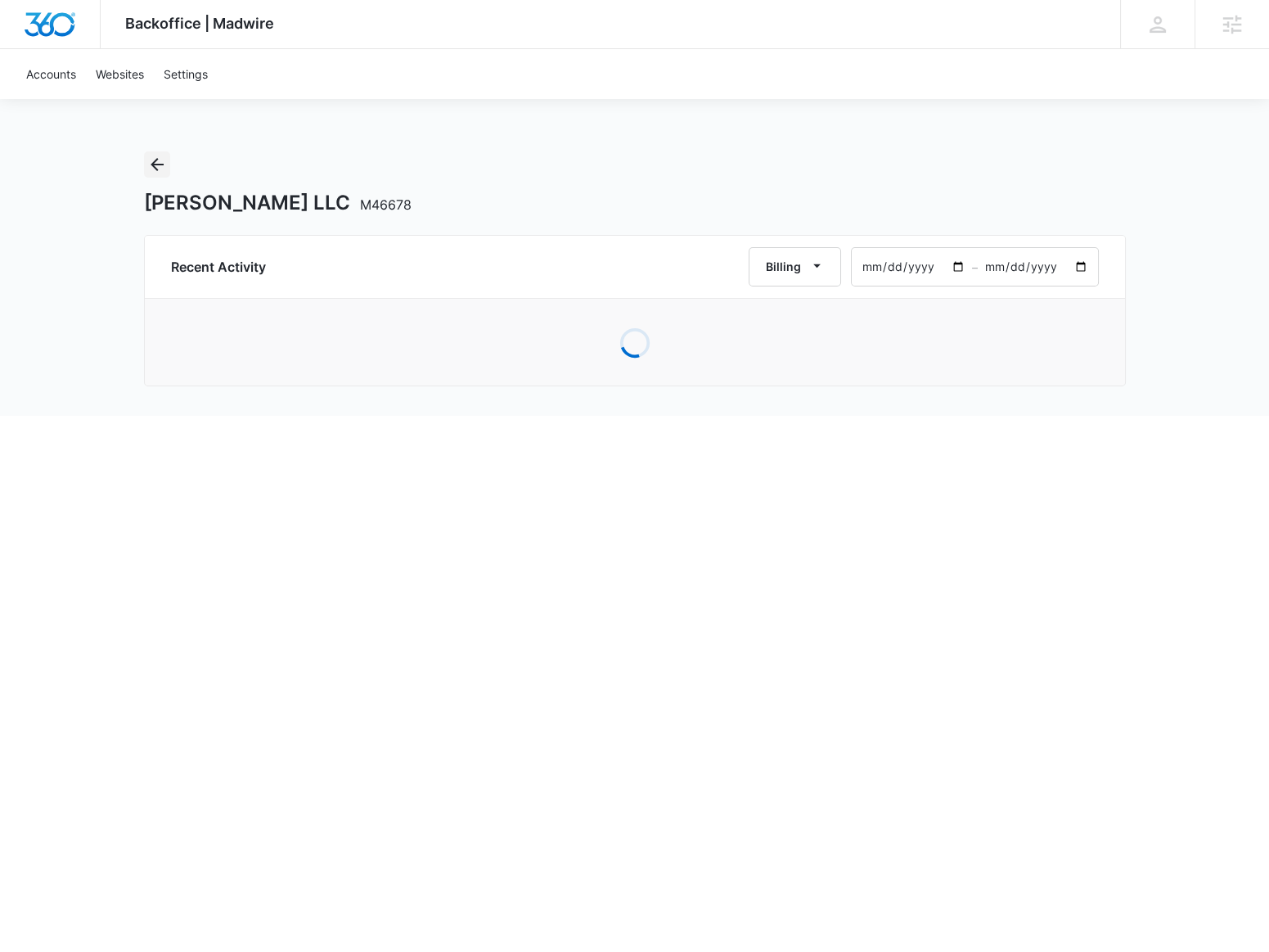
click at [164, 166] on icon "Back" at bounding box center [156, 164] width 19 height 19
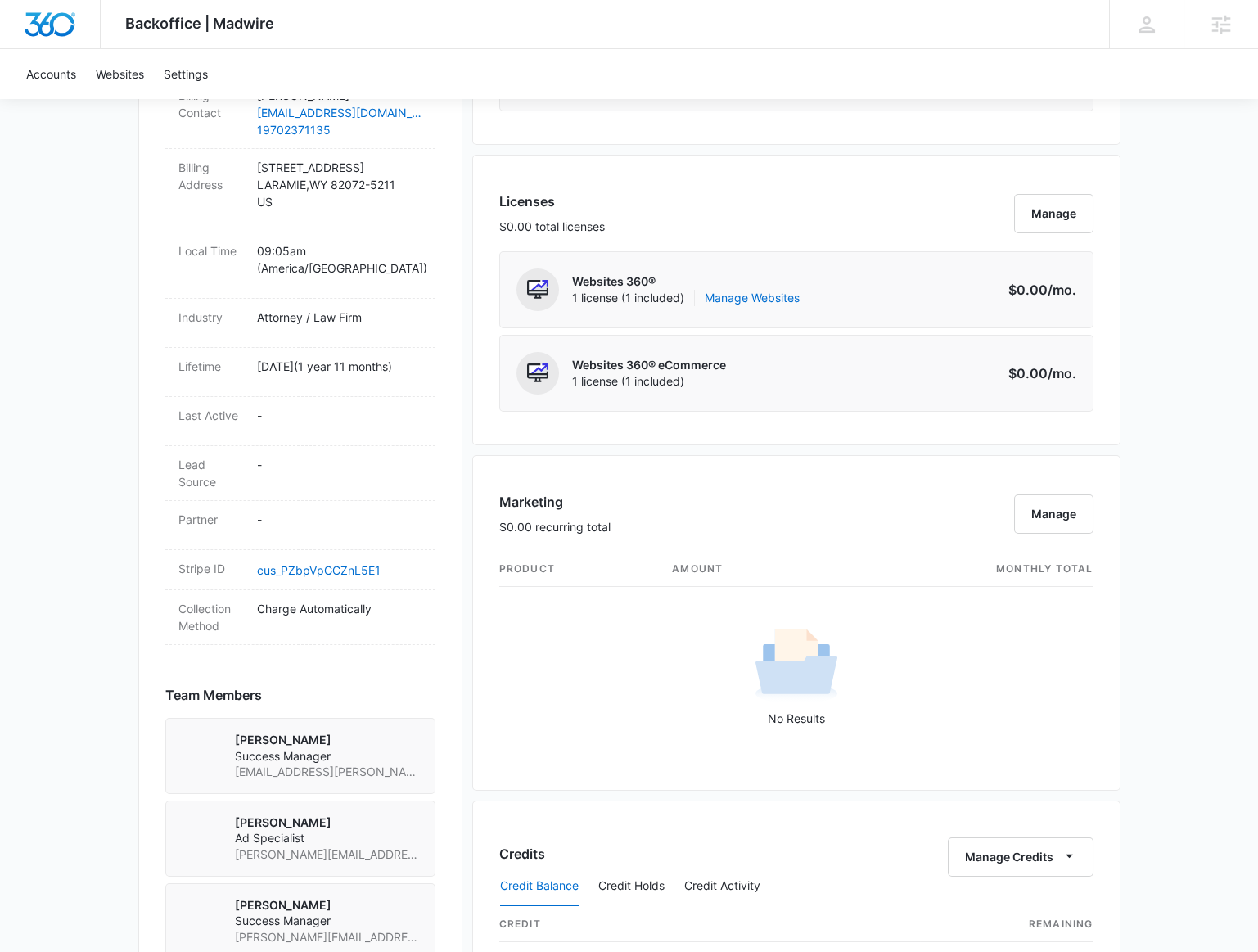
scroll to position [1115, 0]
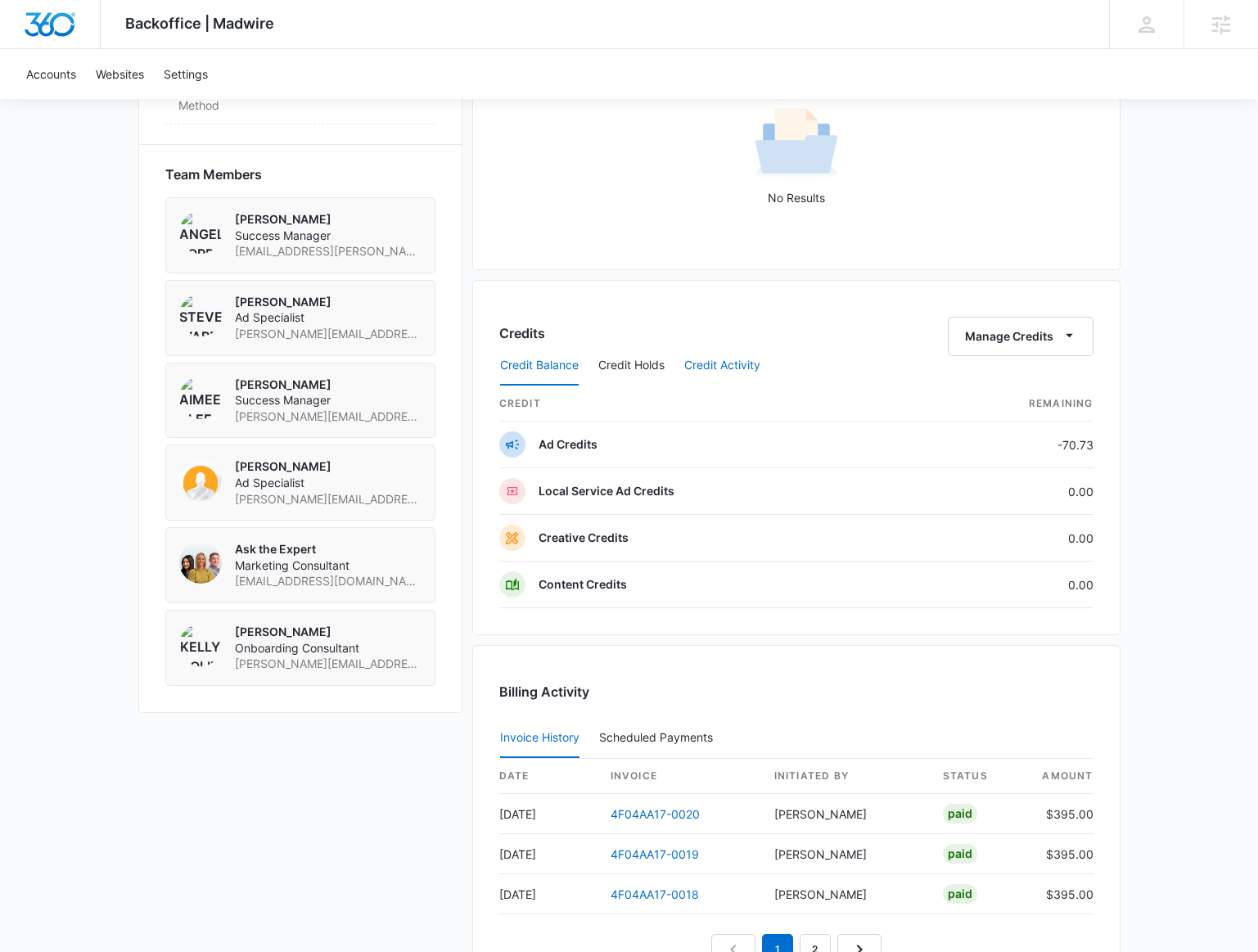
drag, startPoint x: 708, startPoint y: 358, endPoint x: 714, endPoint y: 368, distance: 11.7
click at [708, 358] on button "Credit Activity" at bounding box center [722, 366] width 76 height 39
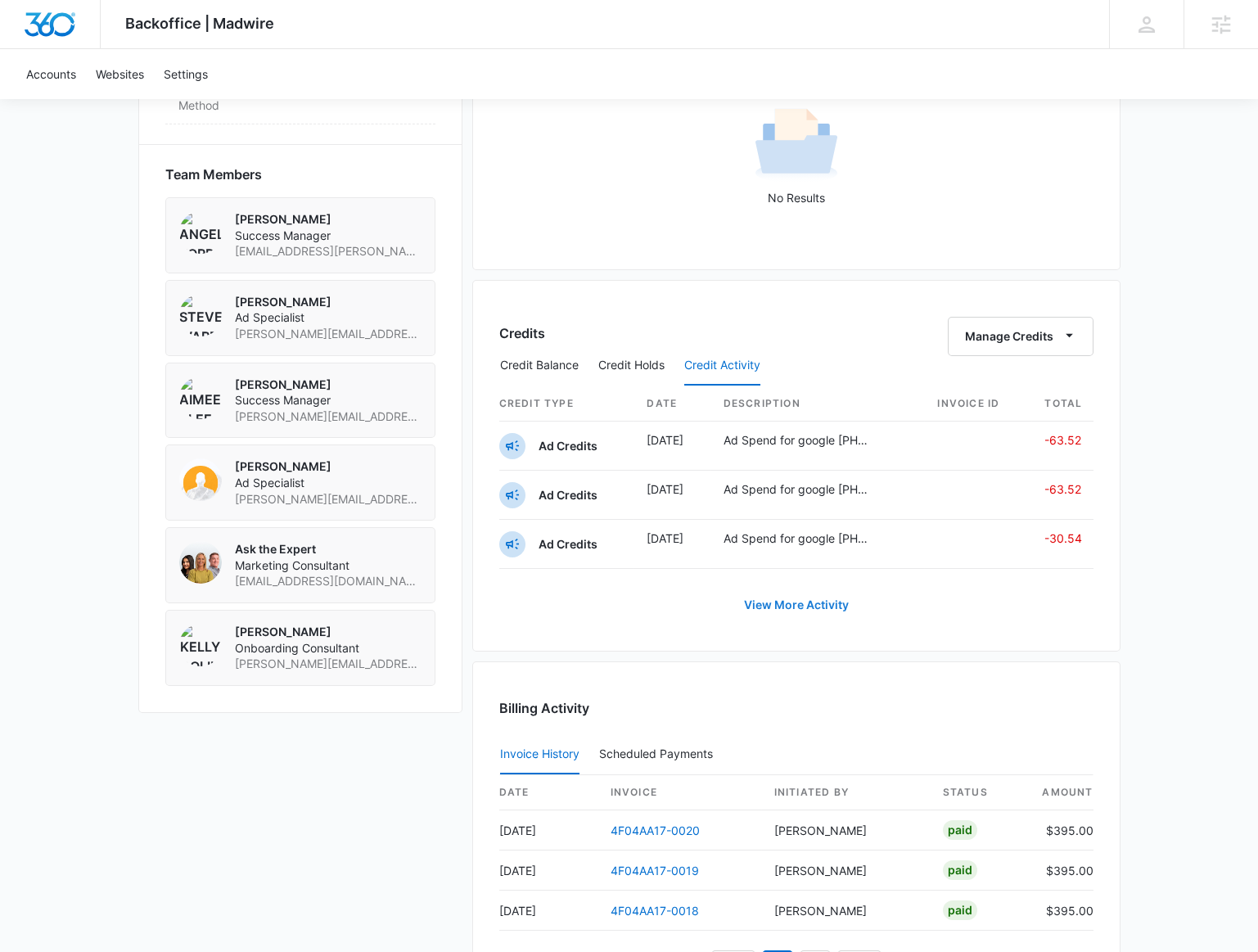
click at [807, 585] on link "View More Activity" at bounding box center [795, 605] width 137 height 39
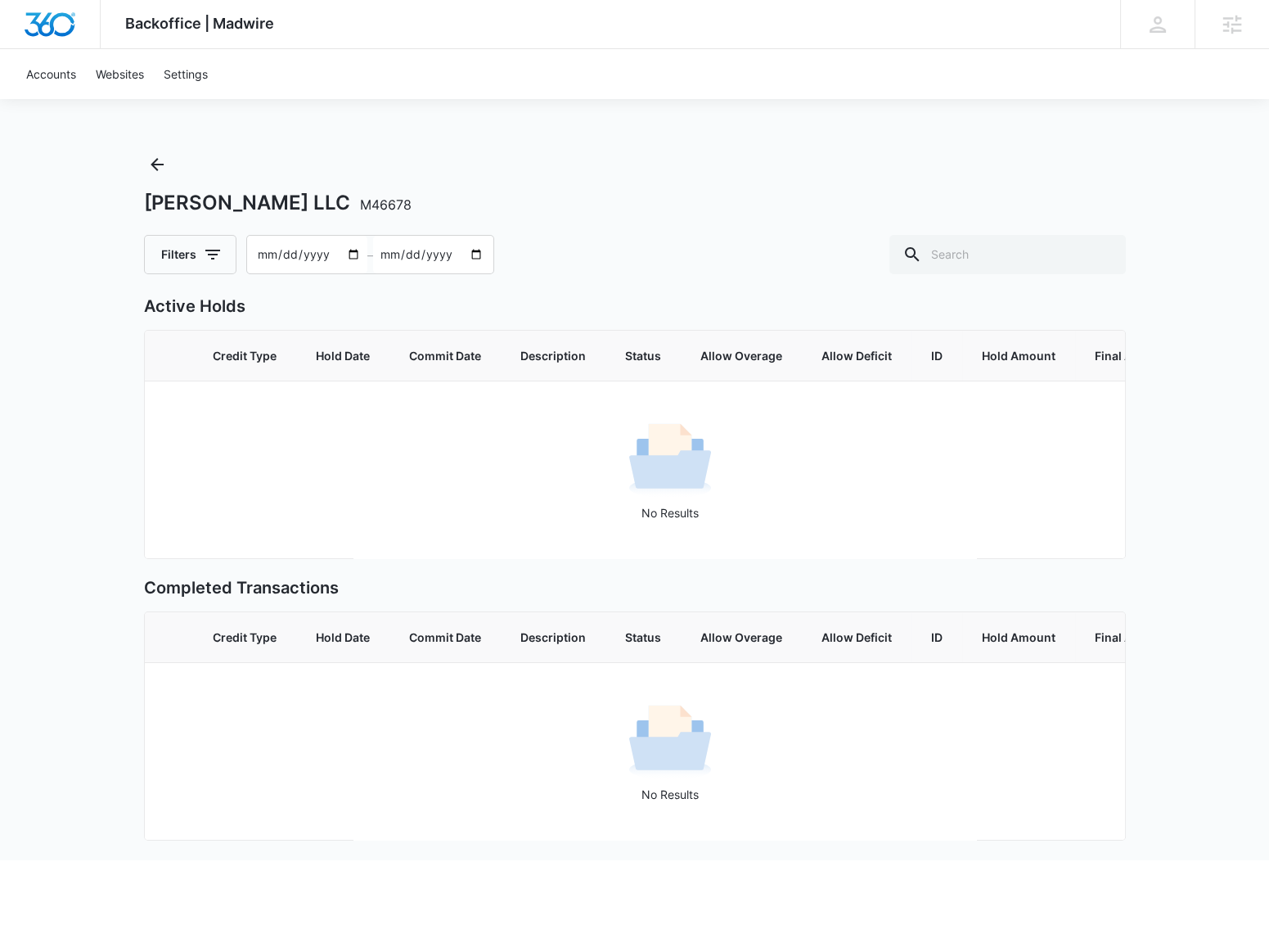
click at [350, 254] on input "2025-07-18" at bounding box center [306, 254] width 120 height 37
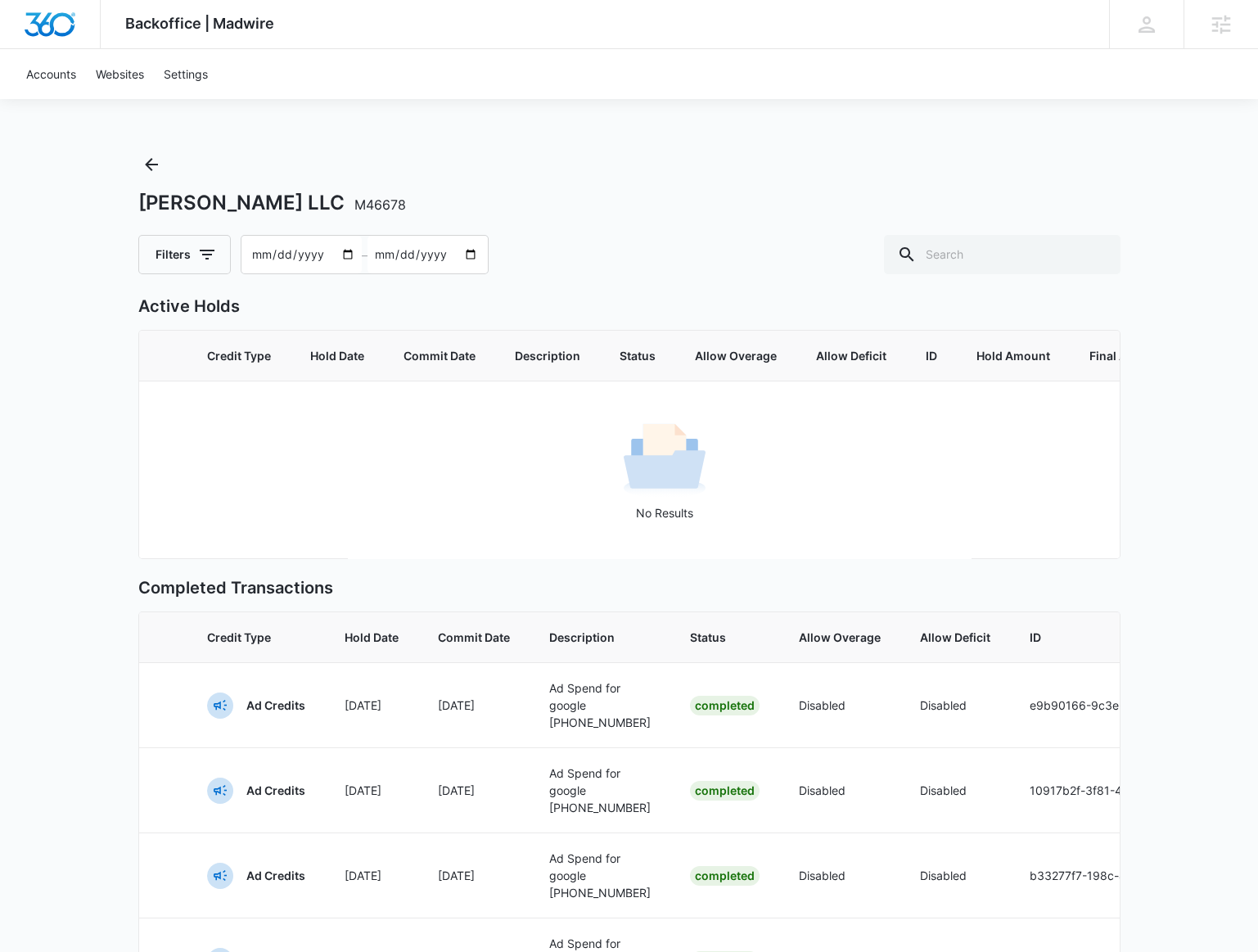
type input "2025-01-01"
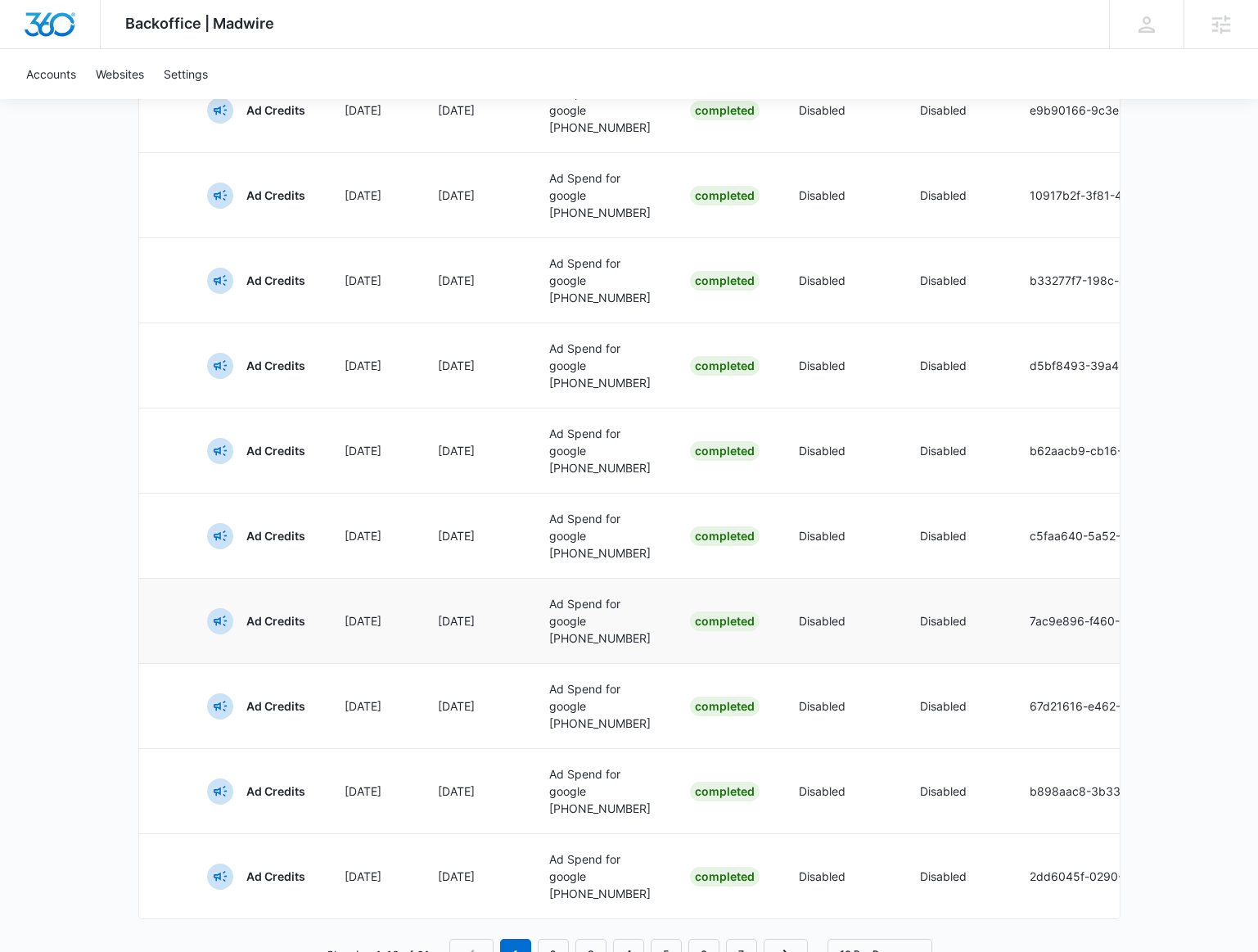
scroll to position [842, 0]
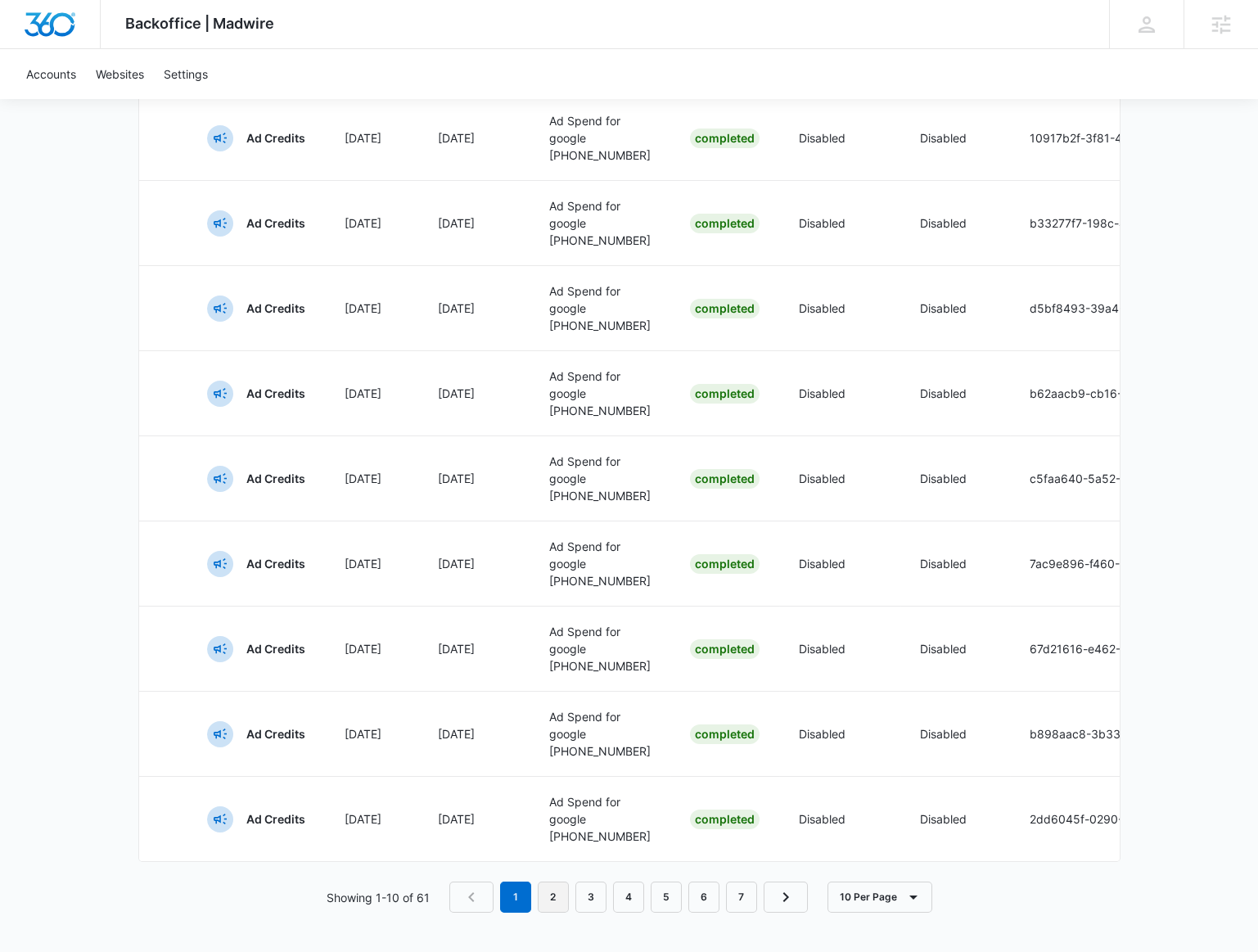
click at [561, 900] on link "2" at bounding box center [553, 896] width 31 height 31
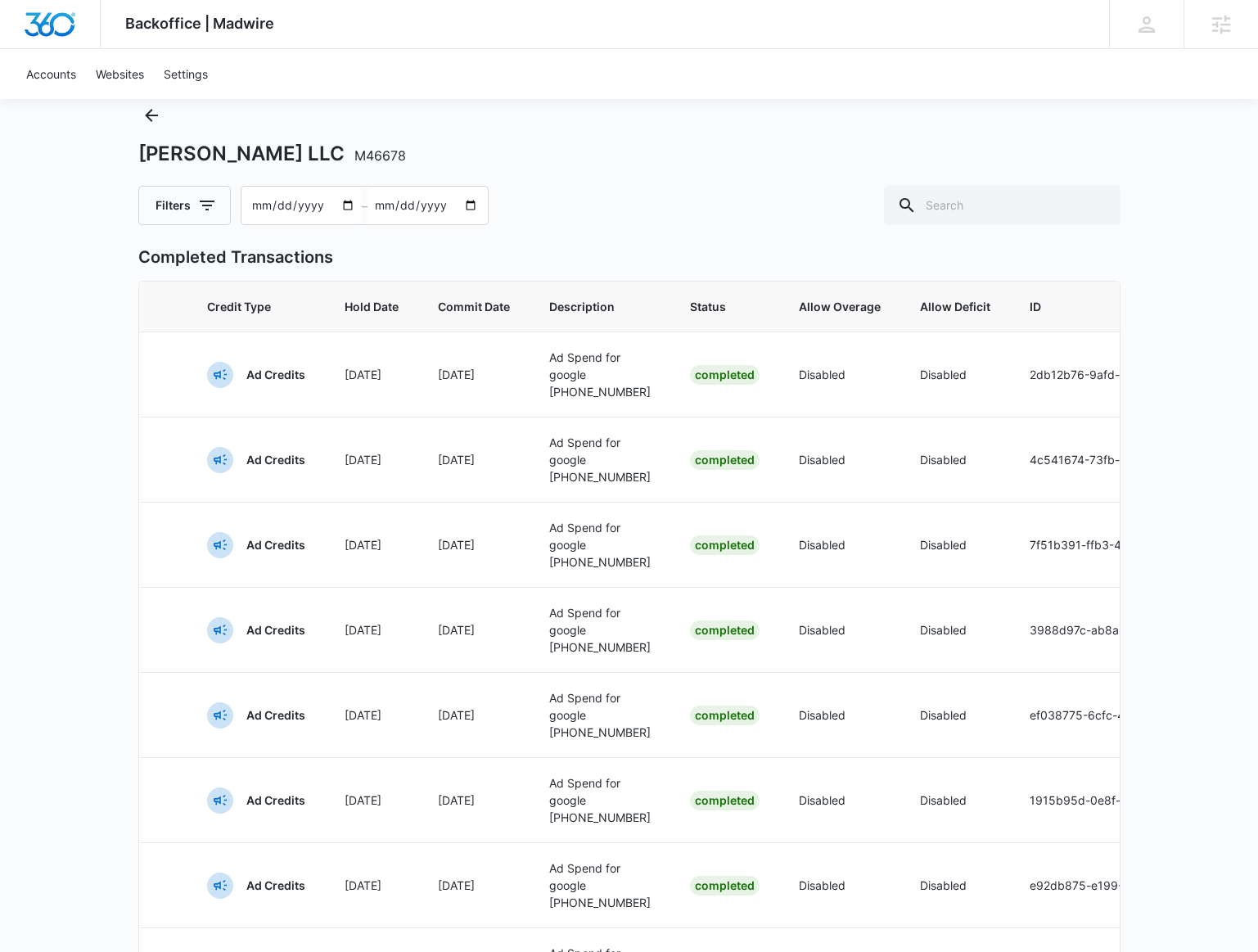
scroll to position [520, 0]
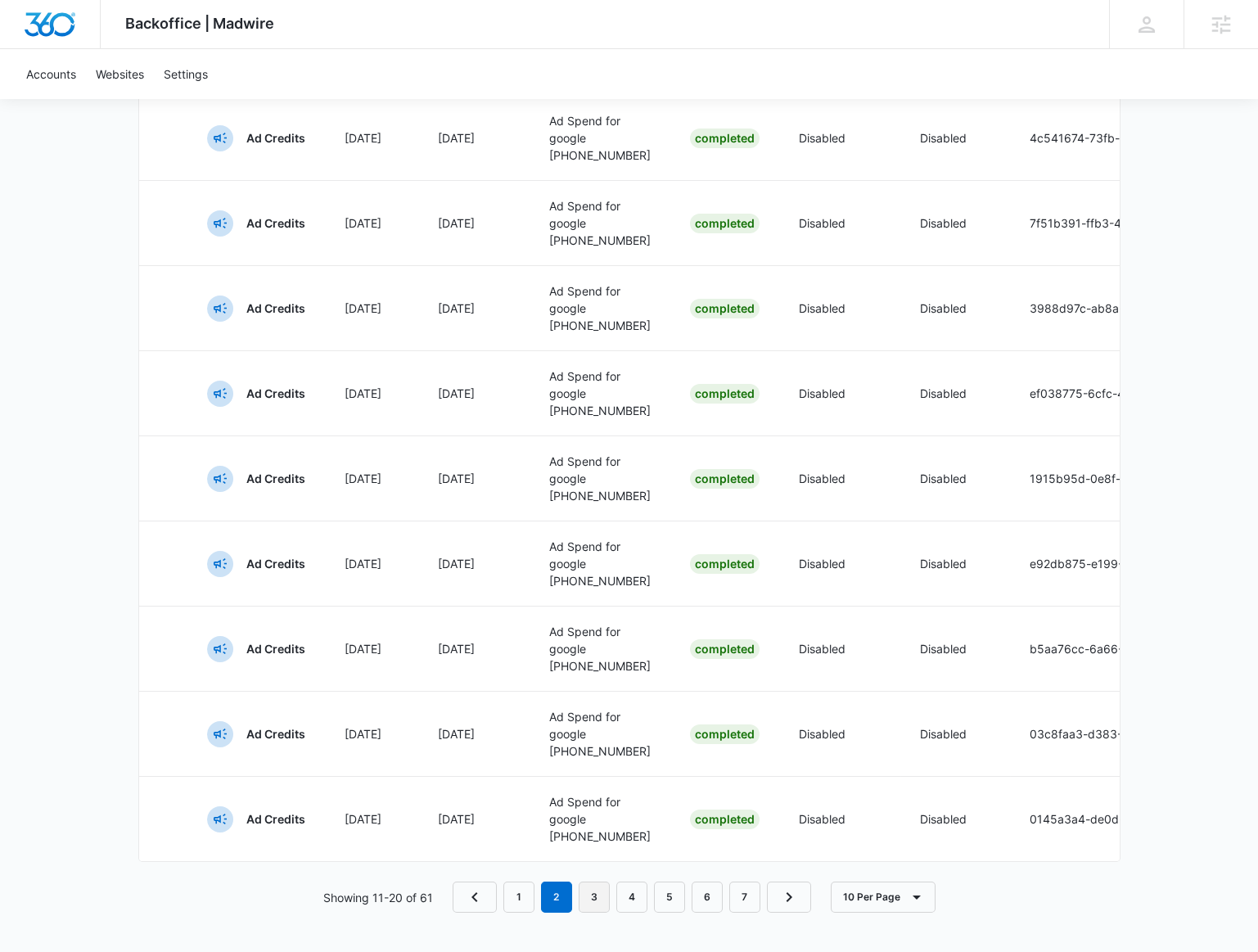
click at [606, 913] on link "3" at bounding box center [594, 896] width 31 height 31
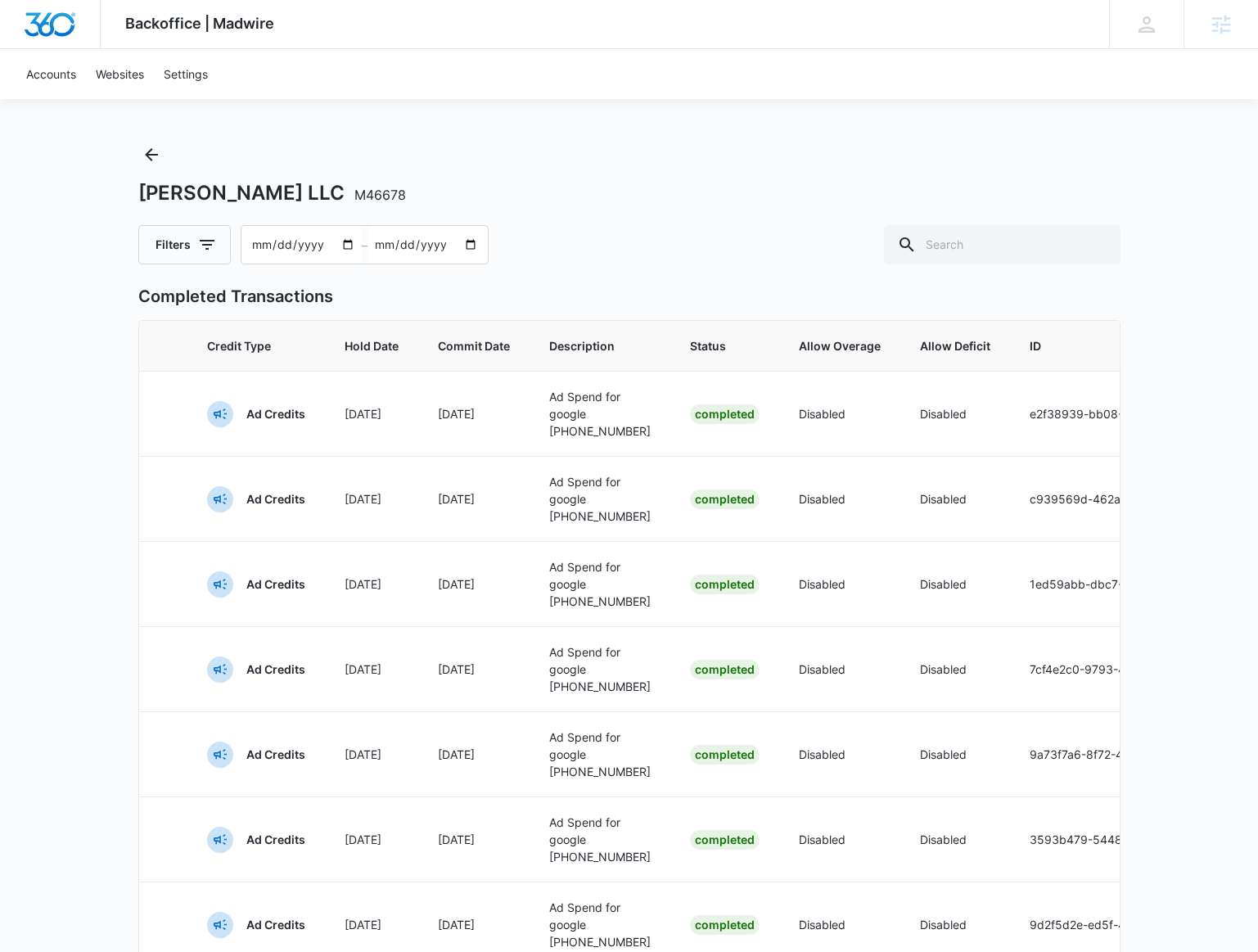
scroll to position [0, 0]
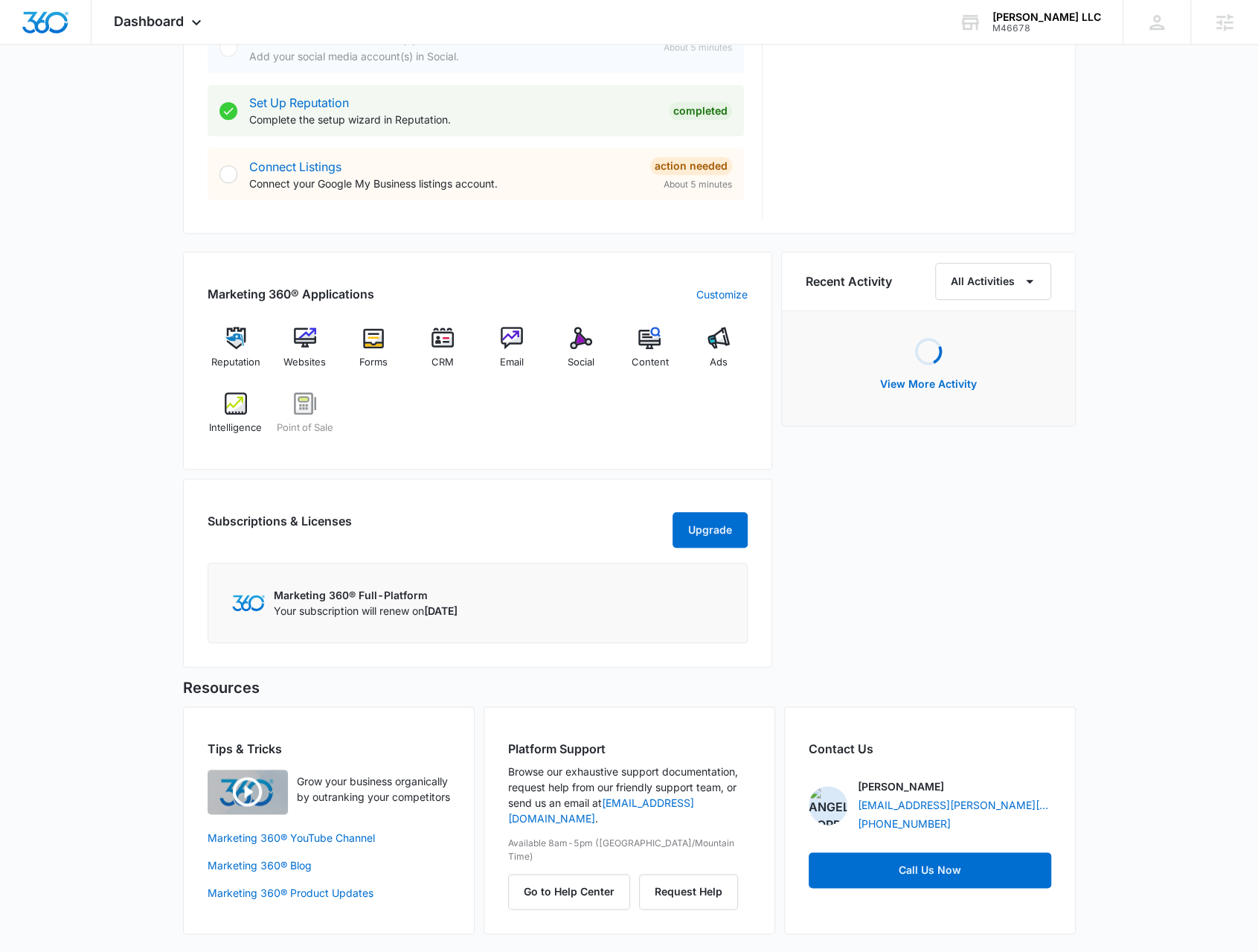
scroll to position [729, 0]
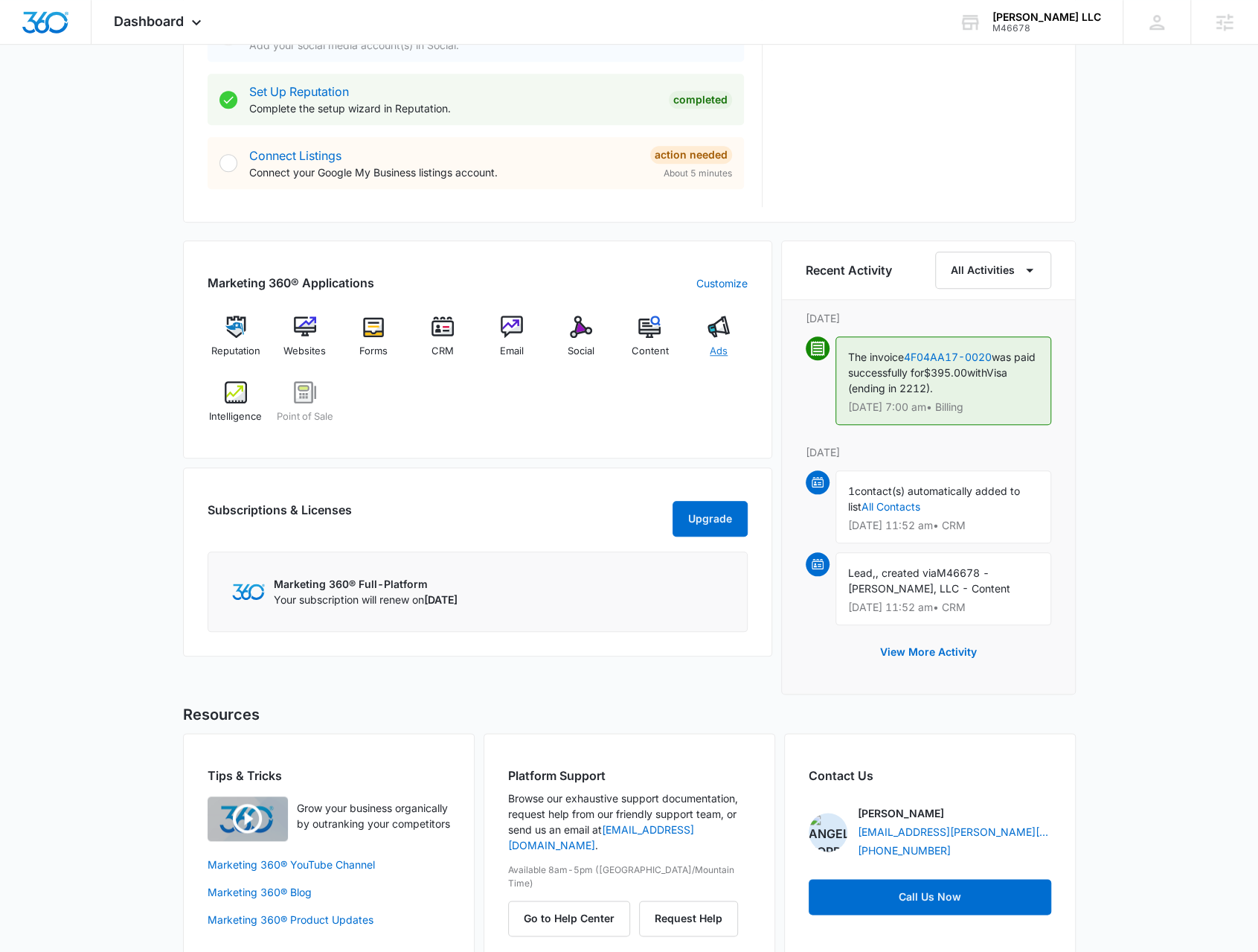
click at [713, 339] on div "Ads" at bounding box center [719, 342] width 58 height 53
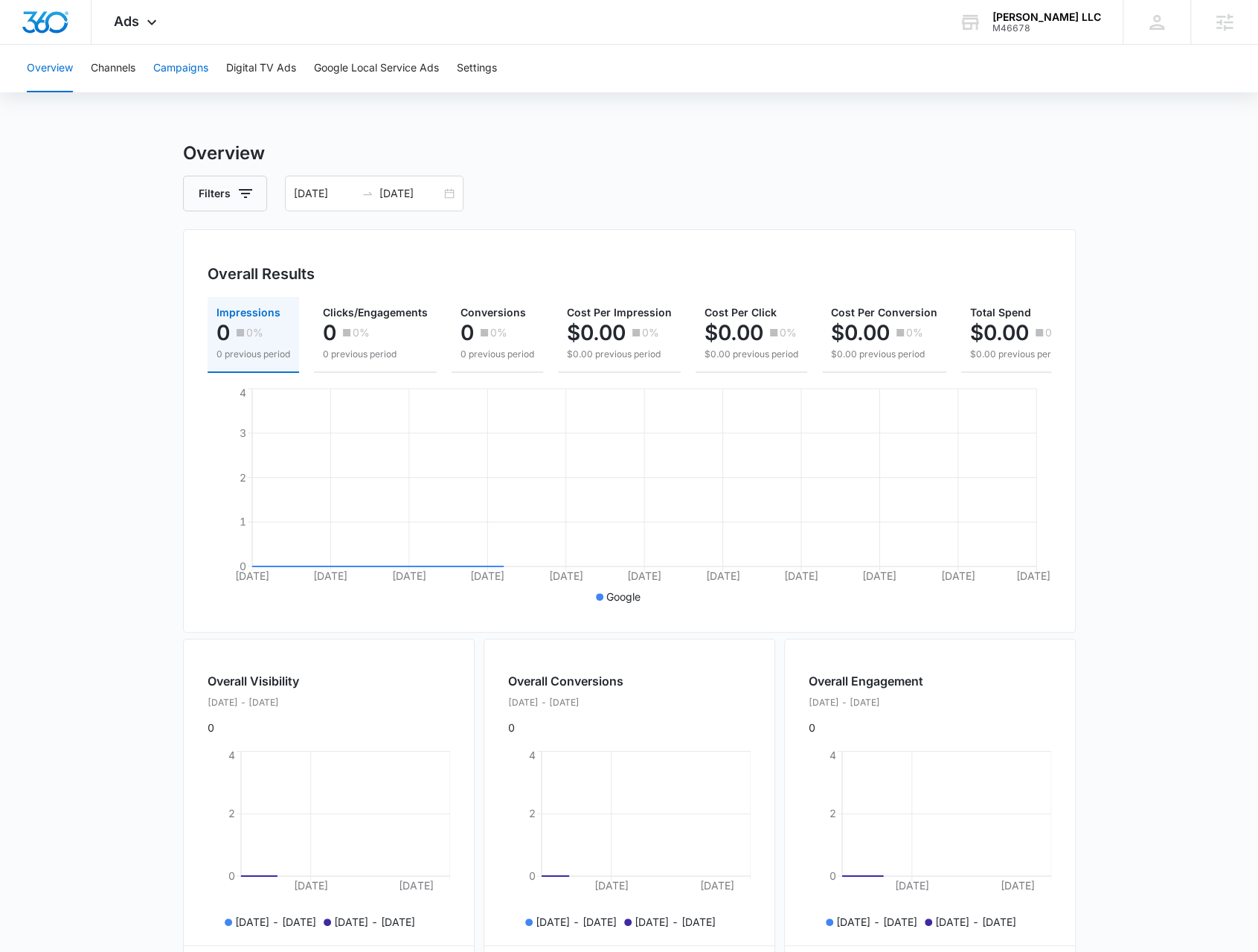
click at [179, 60] on button "Campaigns" at bounding box center [181, 68] width 55 height 48
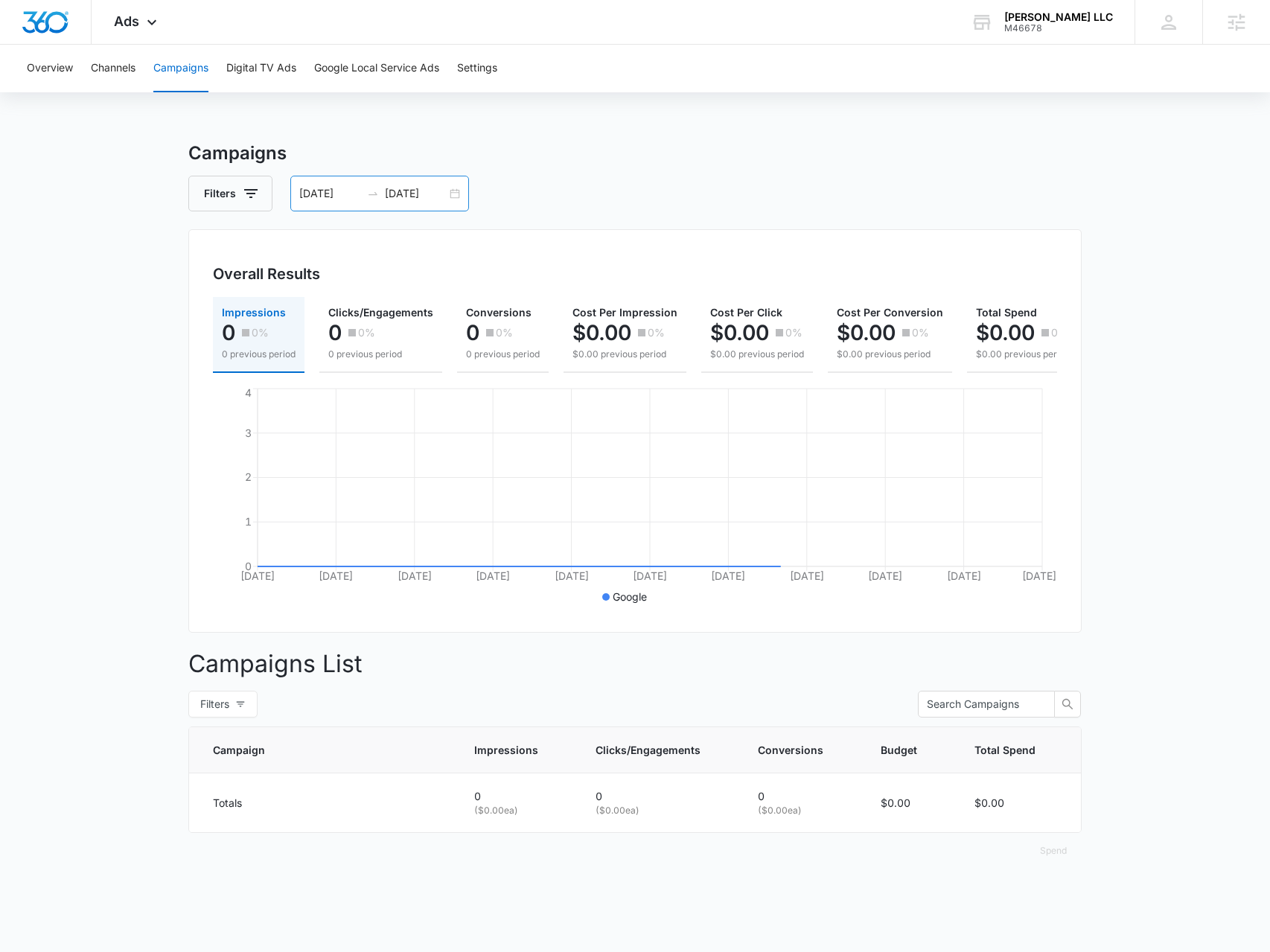
click at [452, 195] on div "08/16/2025 09/15/2025" at bounding box center [380, 193] width 179 height 36
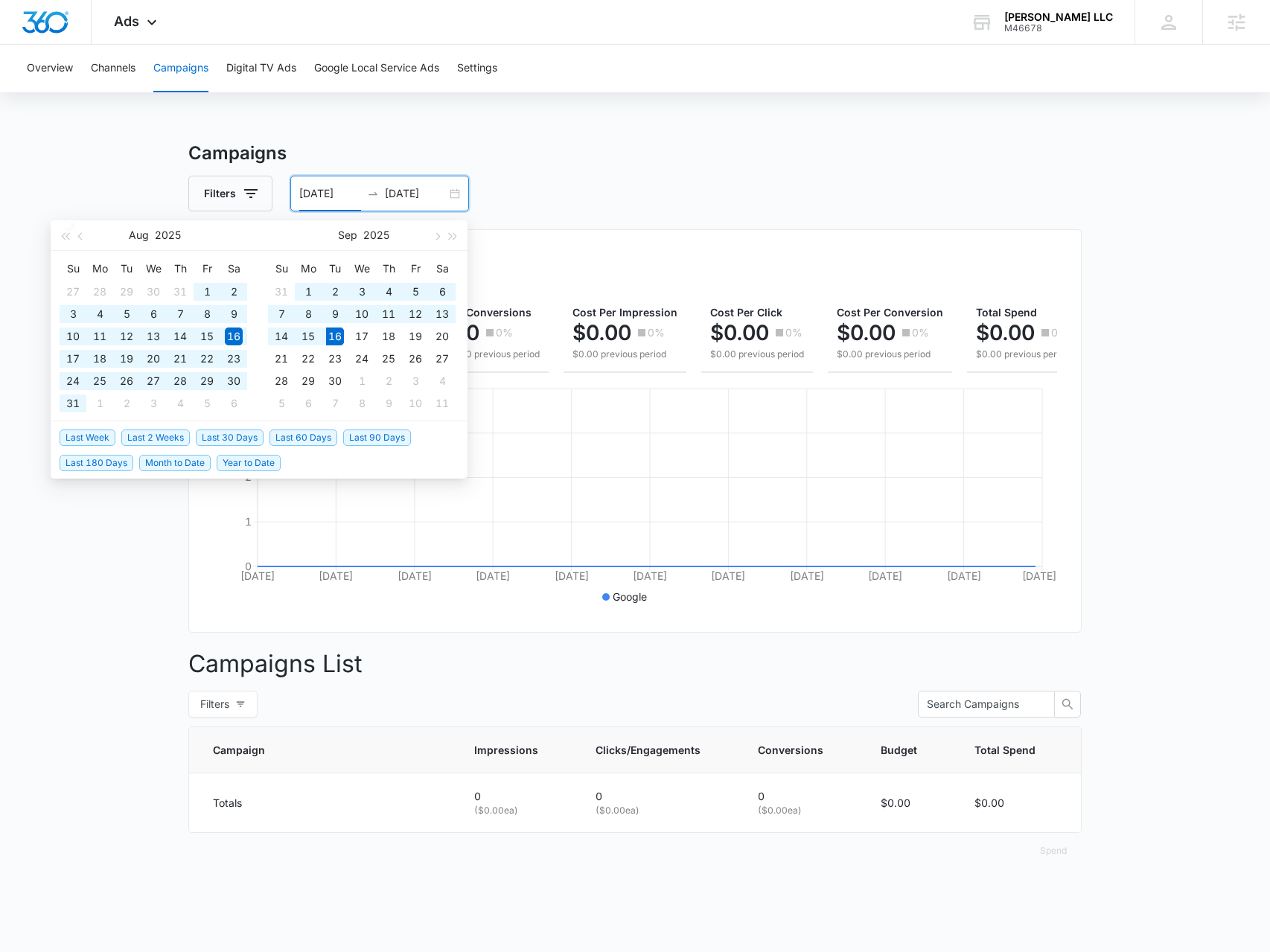
click at [238, 457] on span "Year to Date" at bounding box center [248, 462] width 64 height 17
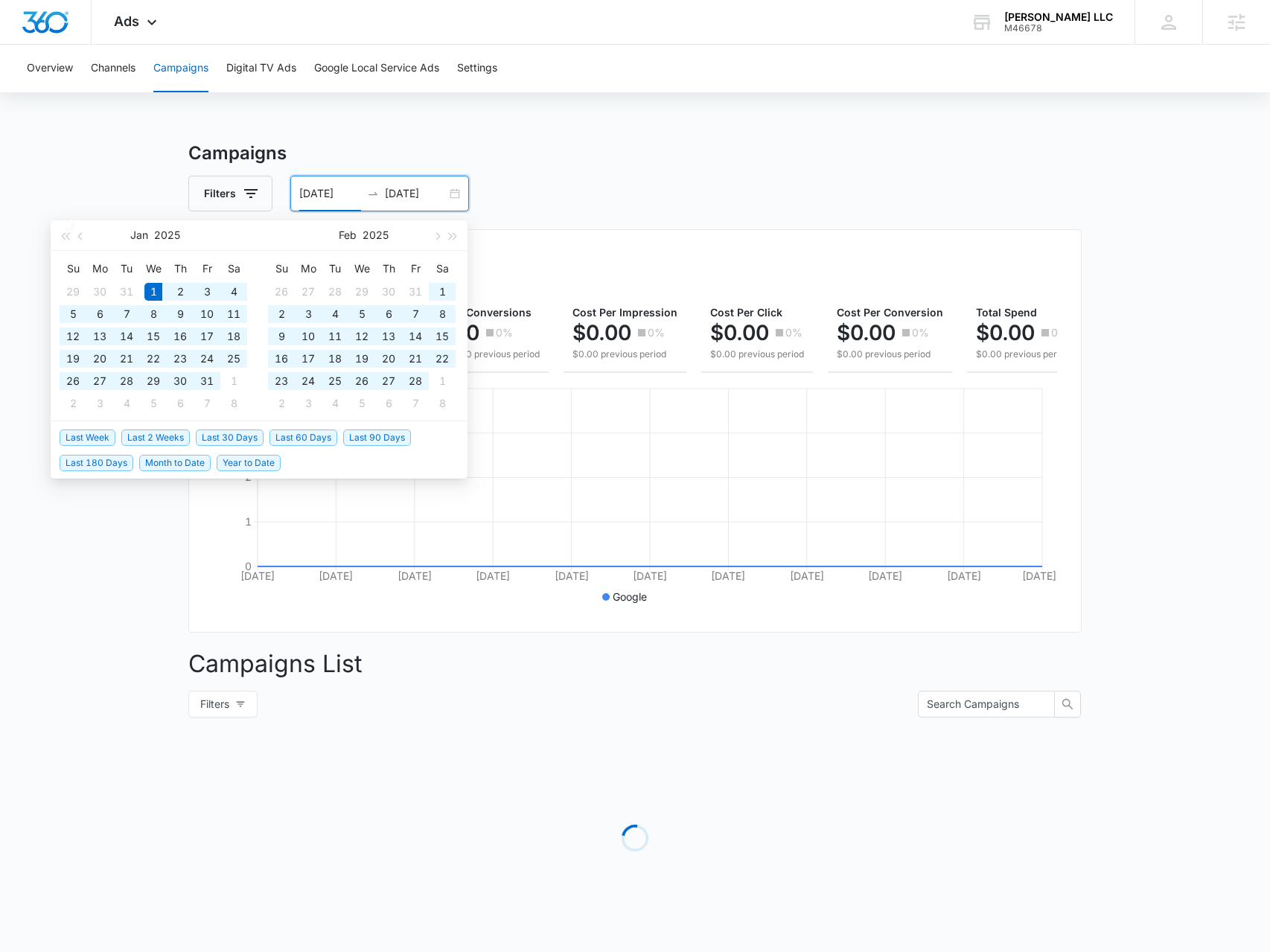
type input "01/01/2025"
type input "09/16/2025"
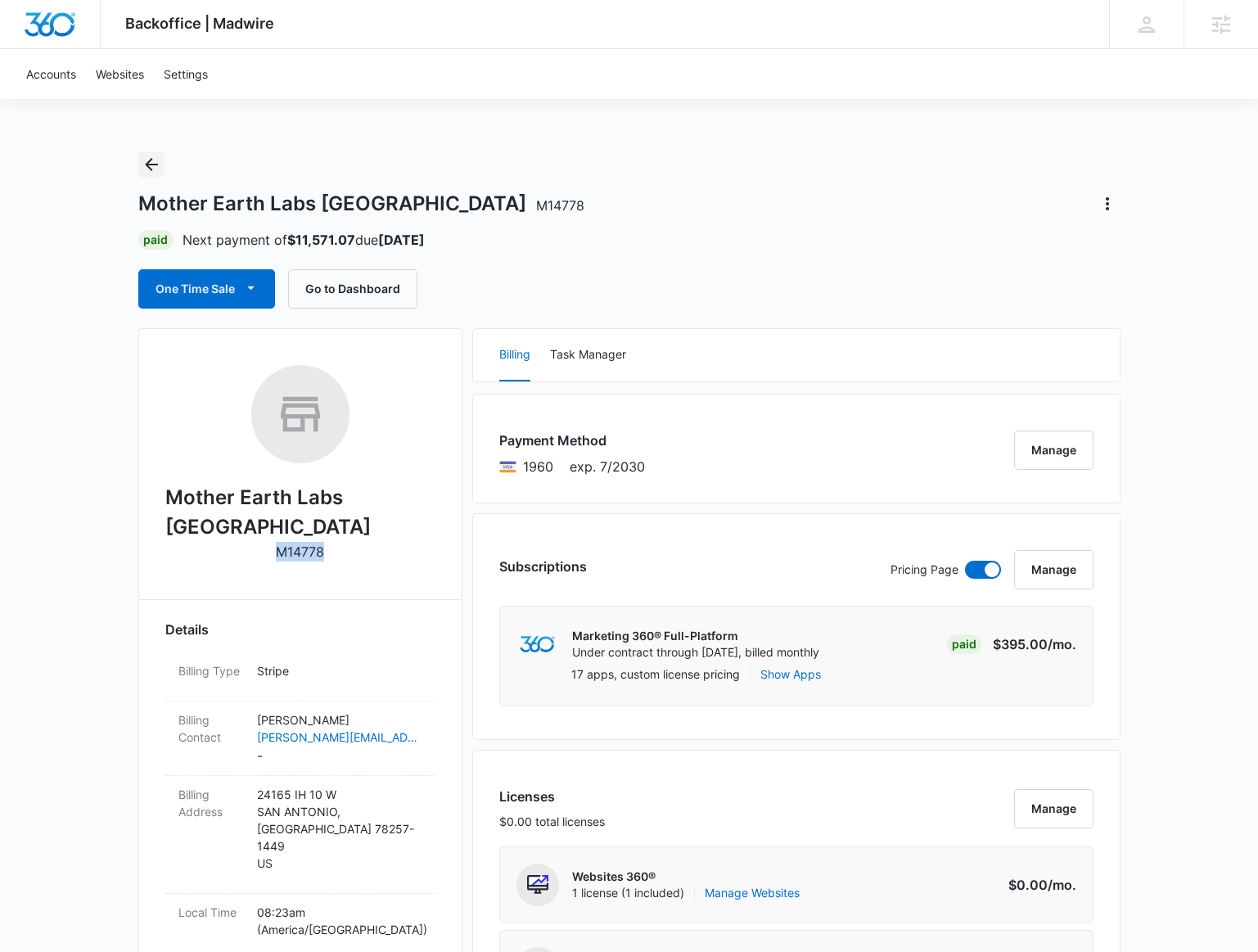
click at [152, 170] on icon "Back" at bounding box center [152, 164] width 19 height 19
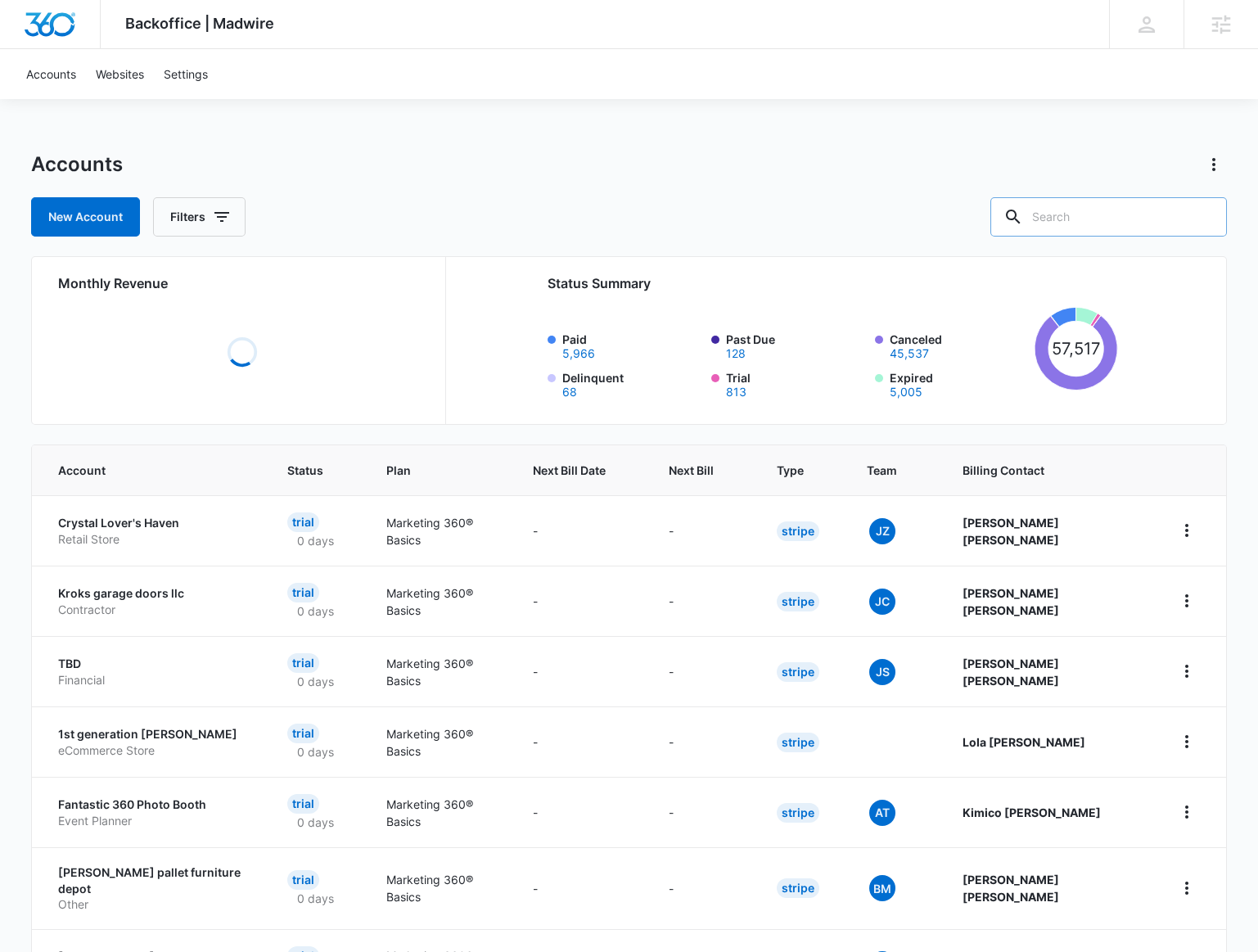
click at [1067, 208] on input "text" at bounding box center [1108, 216] width 236 height 39
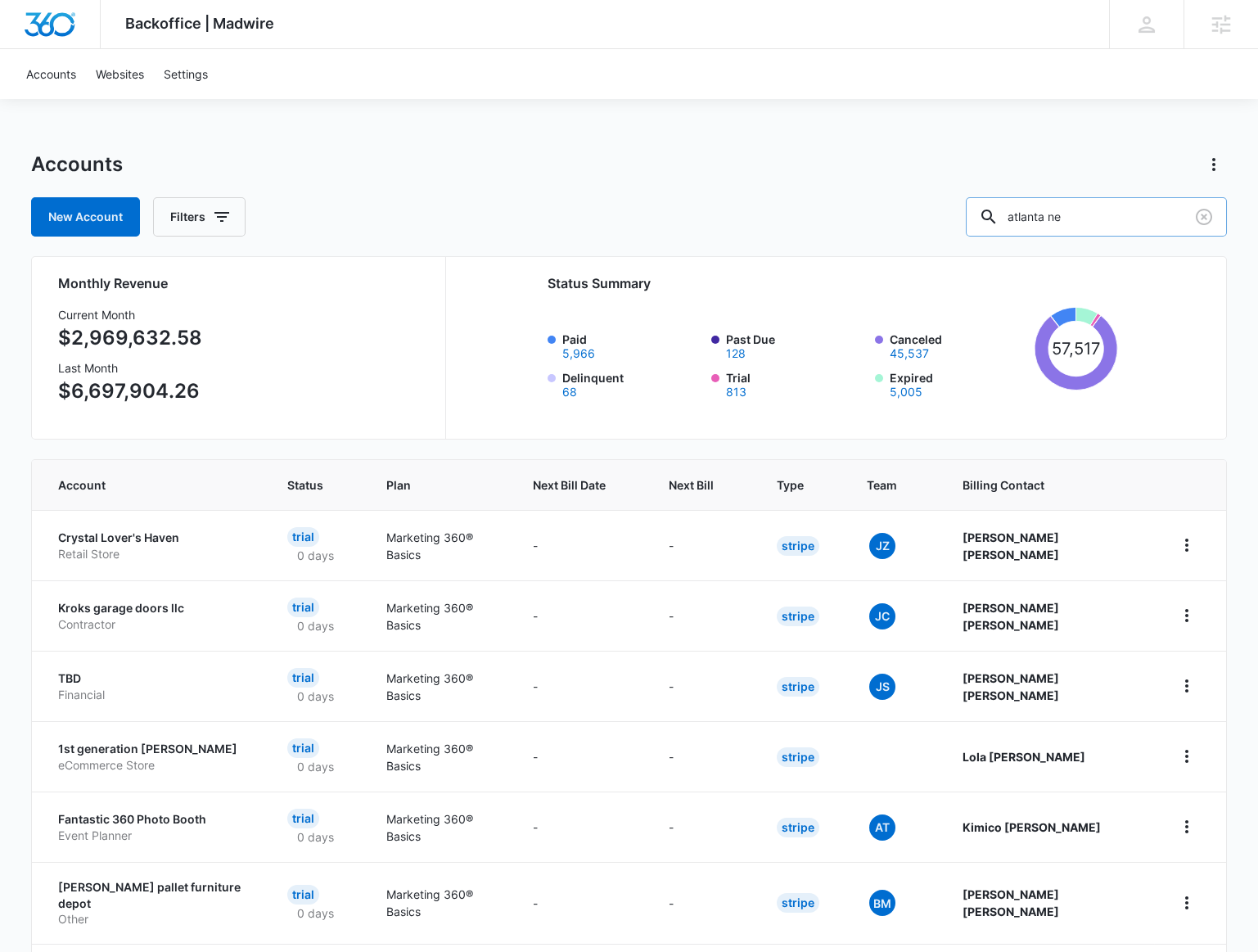
type input "atlanta ne"
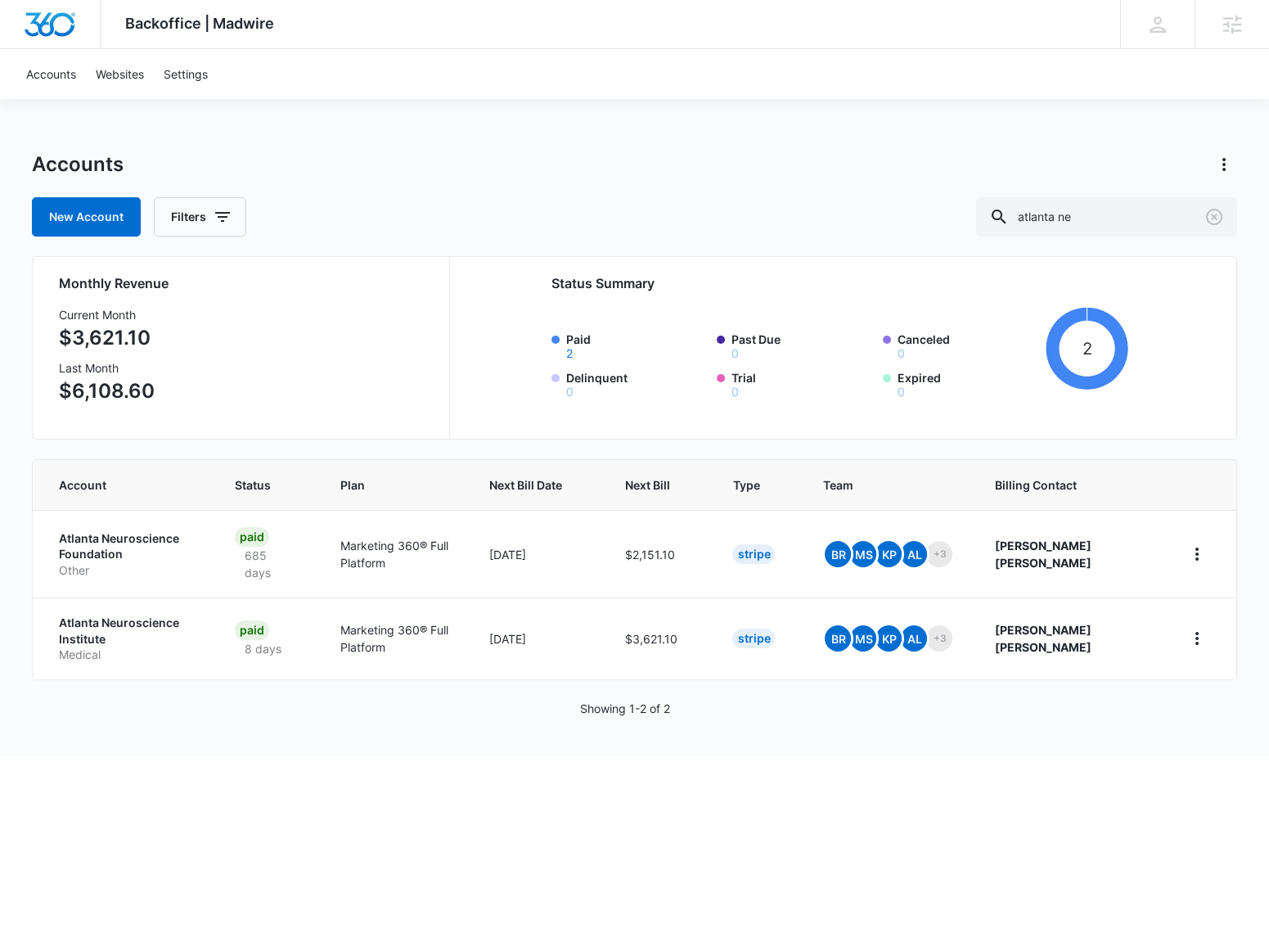
click at [1241, 829] on html "Backoffice | Madwire Apps Settings BR Brennan Rachman brennan.rachman@madwire.c…" at bounding box center [634, 476] width 1269 height 952
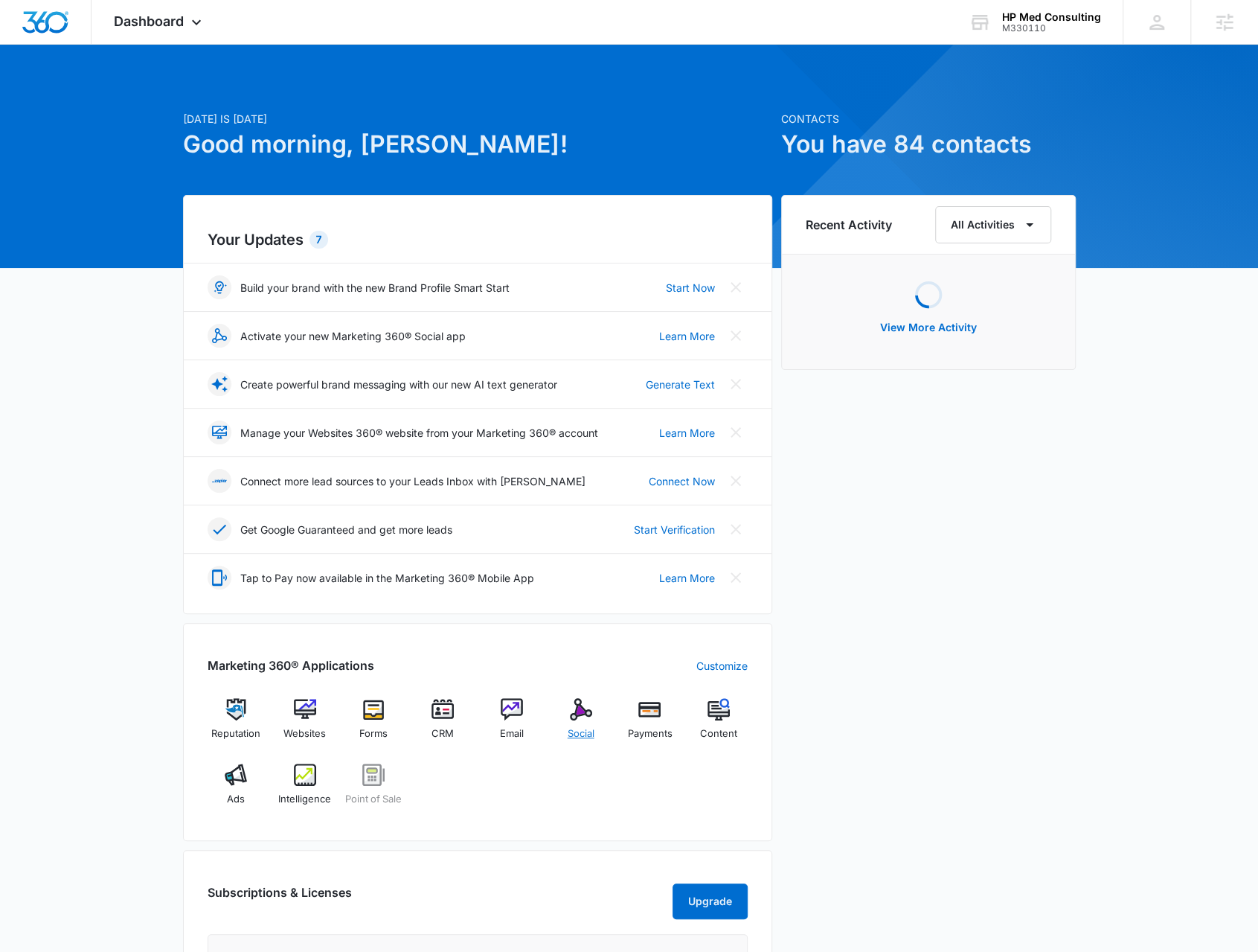
click at [557, 729] on div "Social" at bounding box center [581, 724] width 58 height 53
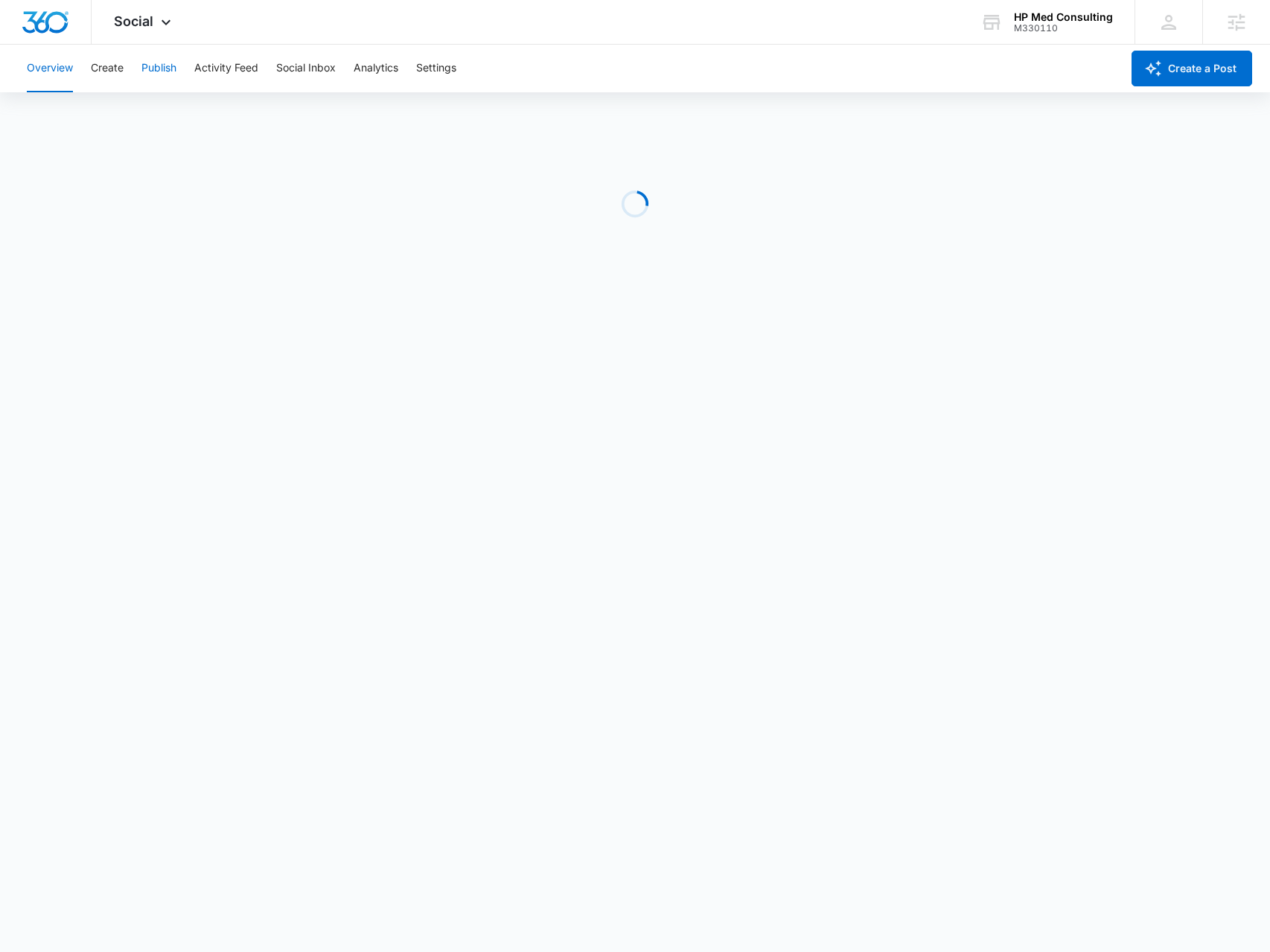
click at [174, 72] on button "Publish" at bounding box center [159, 68] width 35 height 48
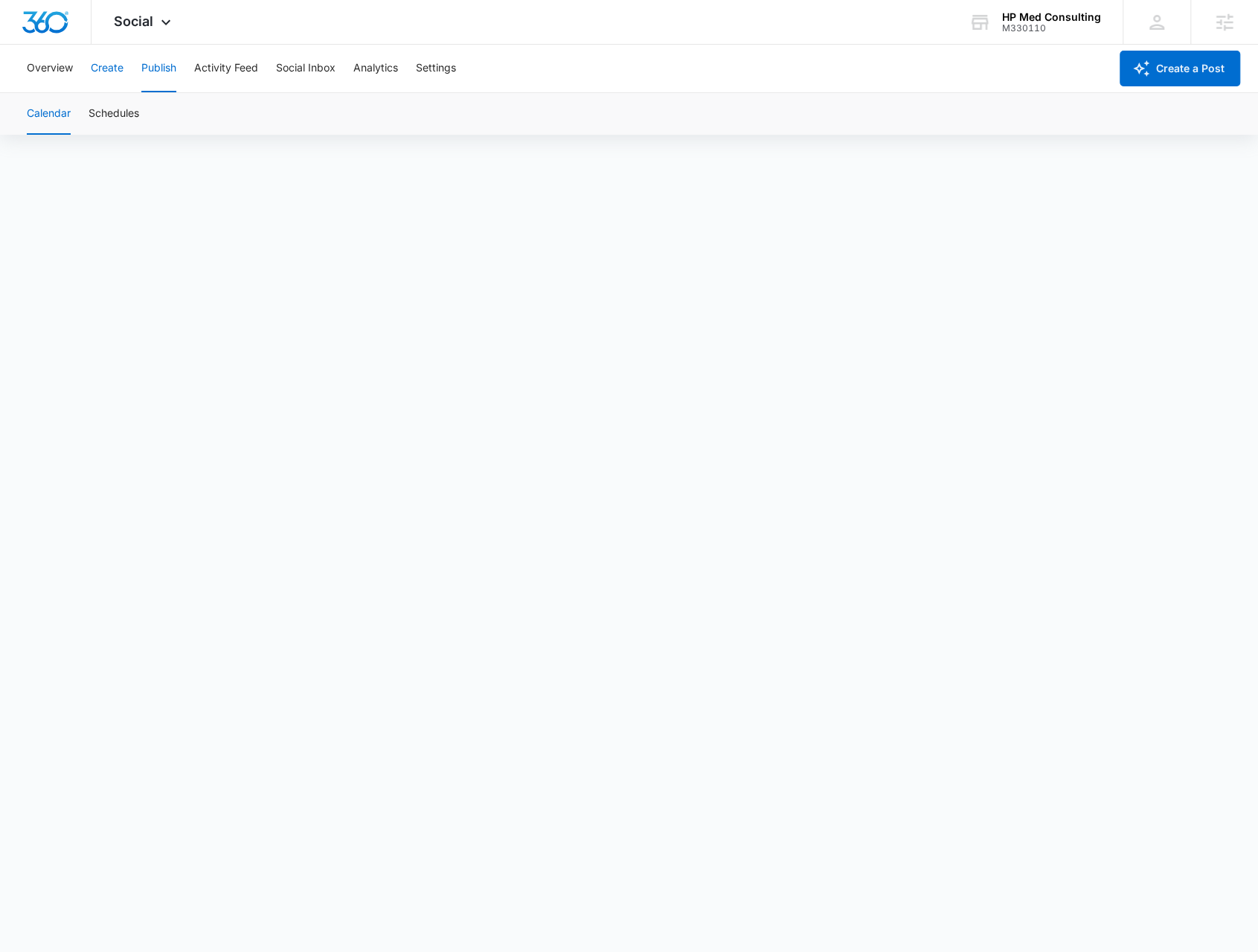
click at [121, 68] on button "Create" at bounding box center [107, 68] width 33 height 48
click at [159, 73] on button "Publish" at bounding box center [159, 68] width 35 height 48
click at [135, 105] on button "Schedules" at bounding box center [113, 114] width 51 height 42
click at [116, 63] on button "Create" at bounding box center [107, 68] width 33 height 48
click at [144, 116] on button "Approvals" at bounding box center [145, 114] width 50 height 42
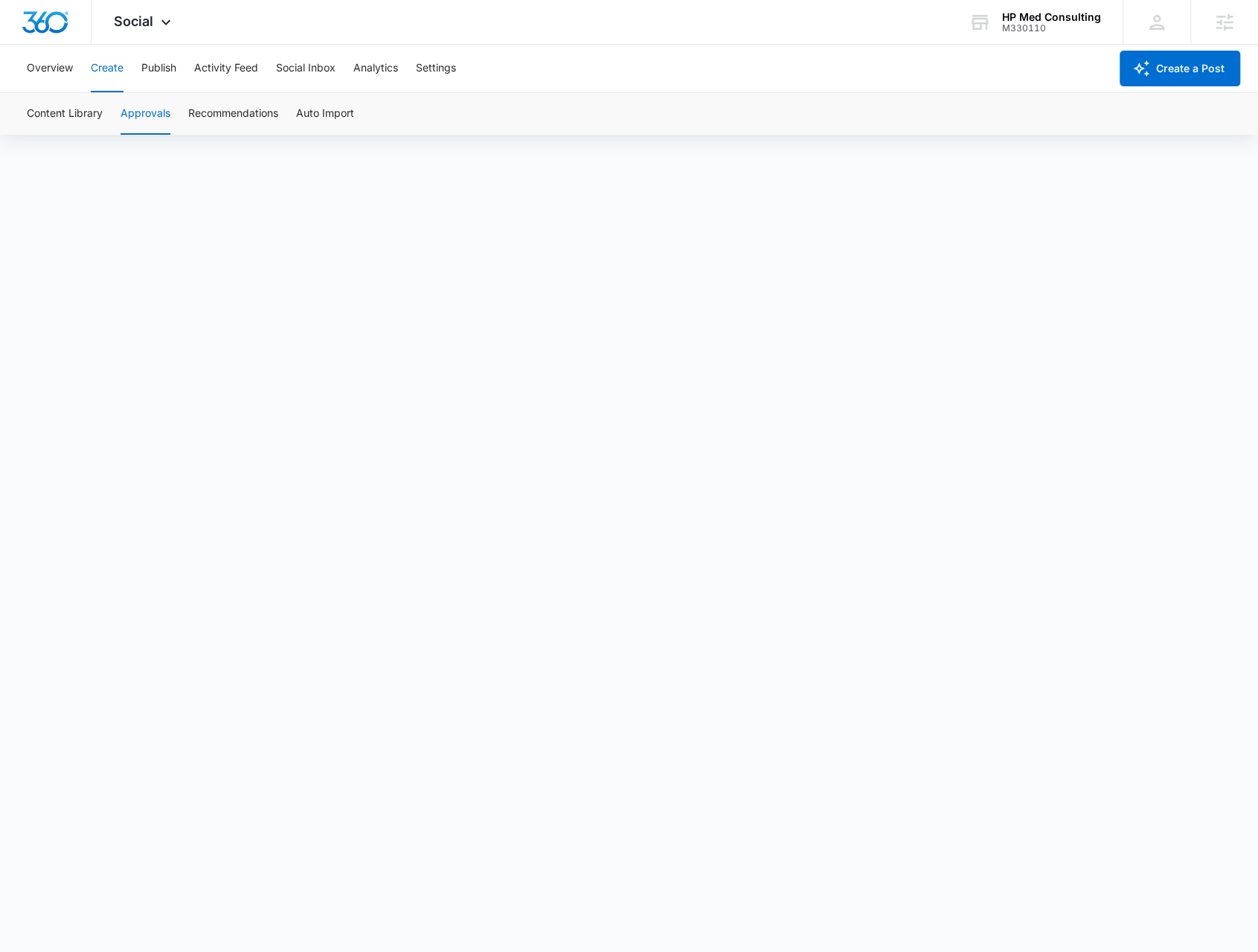
click at [149, 120] on button "Approvals" at bounding box center [145, 114] width 50 height 42
click at [154, 75] on button "Publish" at bounding box center [159, 68] width 35 height 48
click at [118, 117] on button "Schedules" at bounding box center [113, 114] width 51 height 42
click at [48, 105] on button "Calendar" at bounding box center [49, 114] width 44 height 42
